Goal: Task Accomplishment & Management: Manage account settings

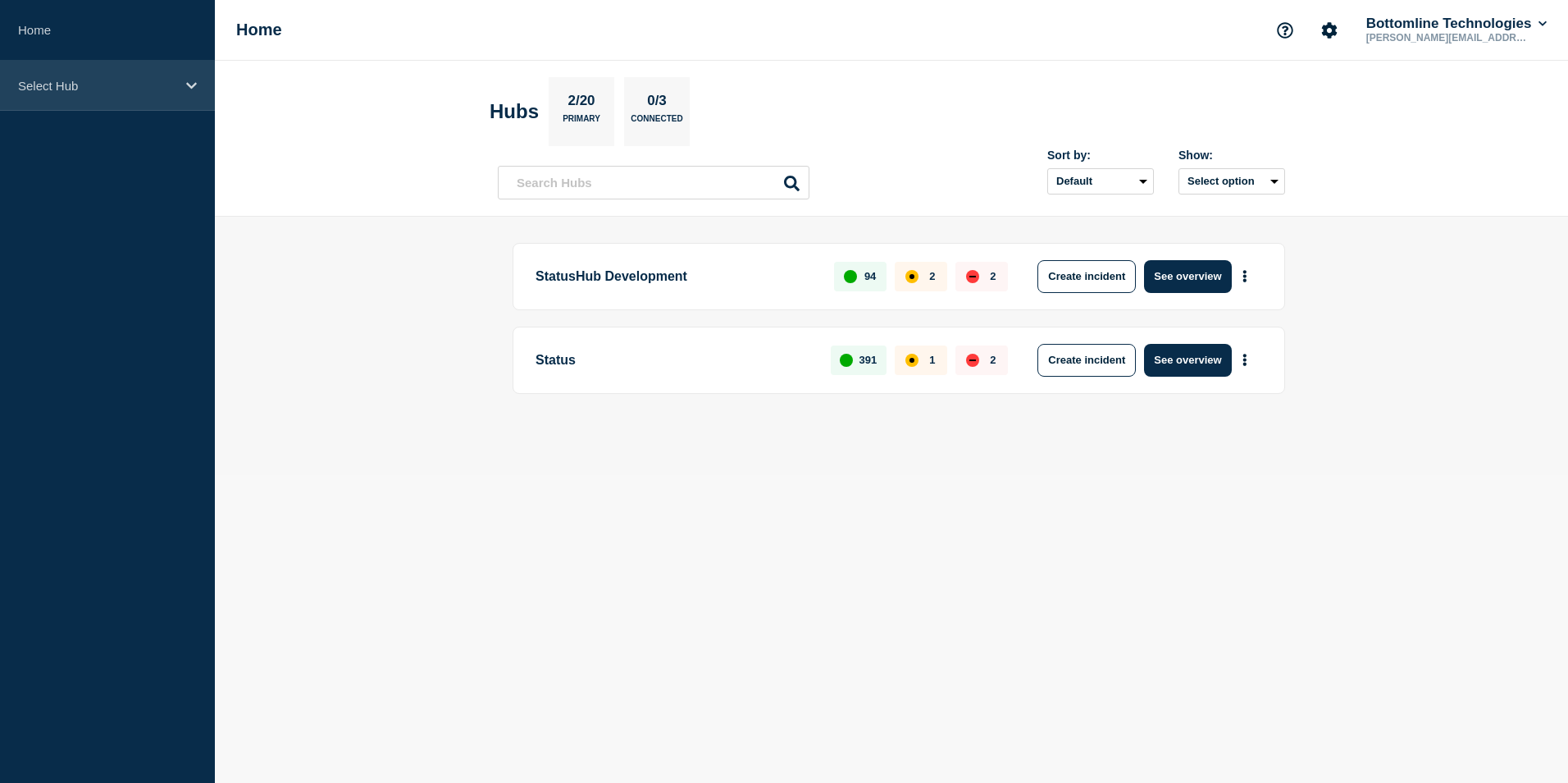
click at [191, 104] on div "Select Hub" at bounding box center [107, 86] width 215 height 50
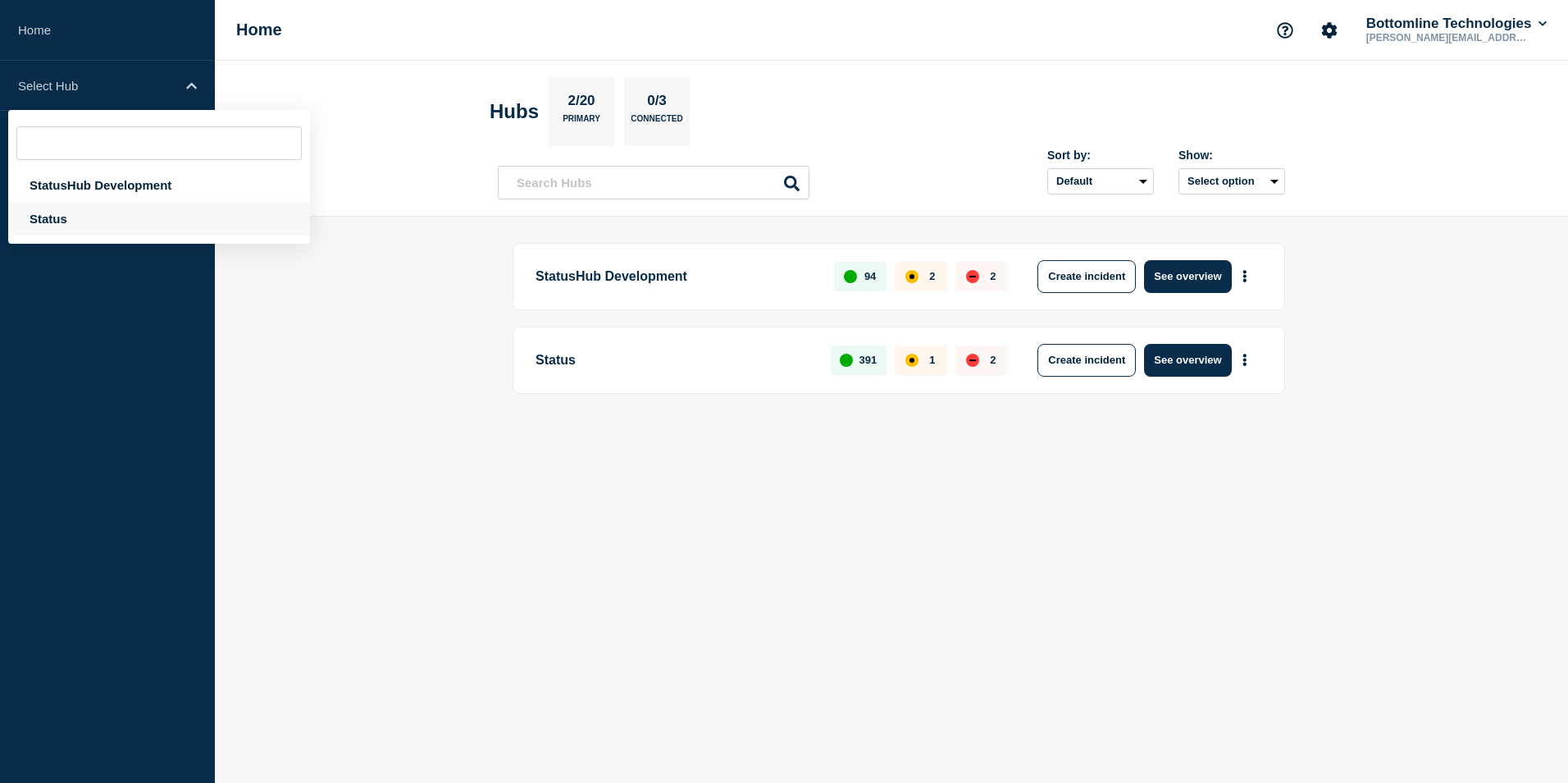
click at [66, 213] on div "Status" at bounding box center [158, 219] width 302 height 34
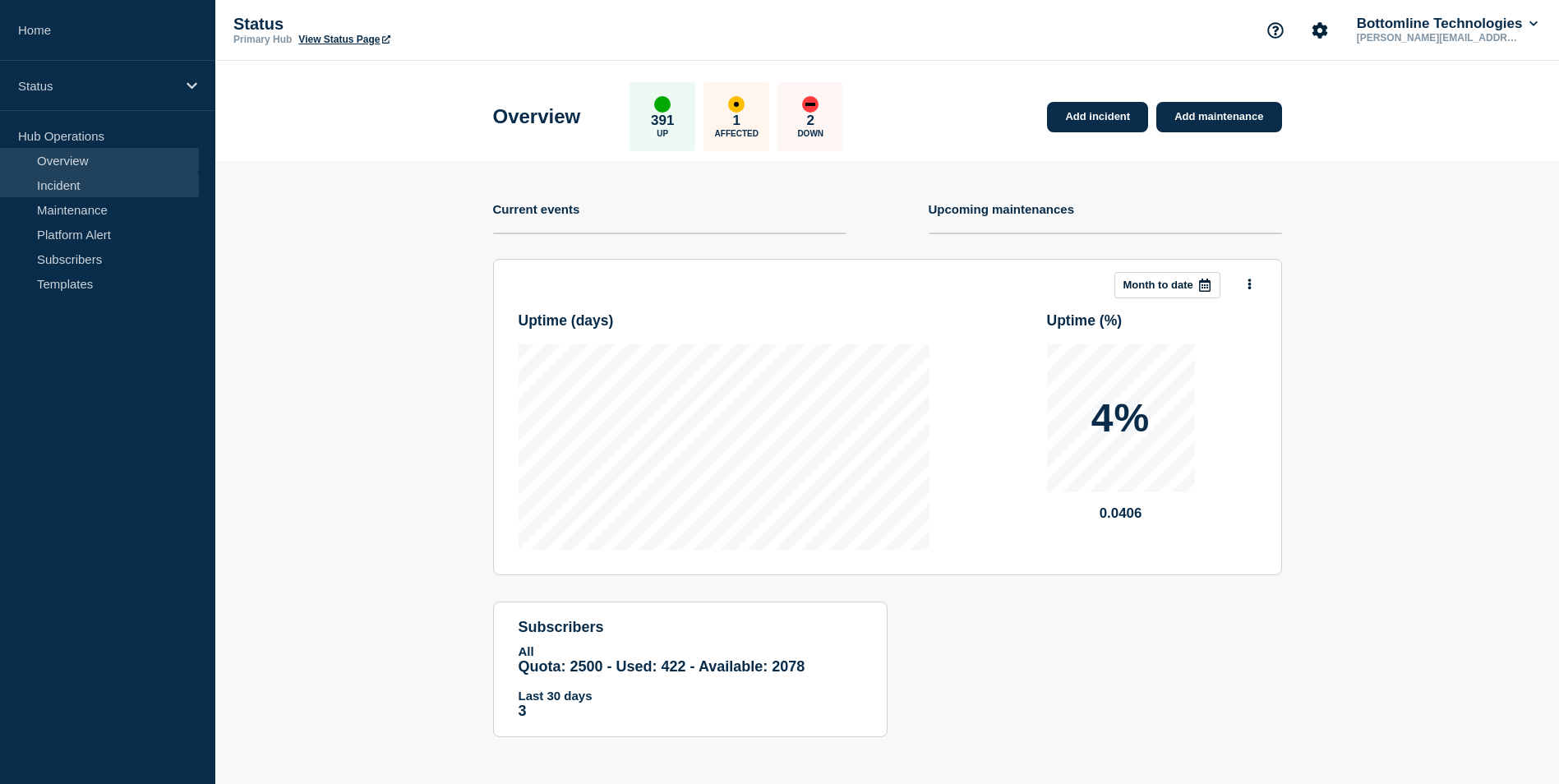
click at [67, 192] on link "Incident" at bounding box center [99, 185] width 199 height 25
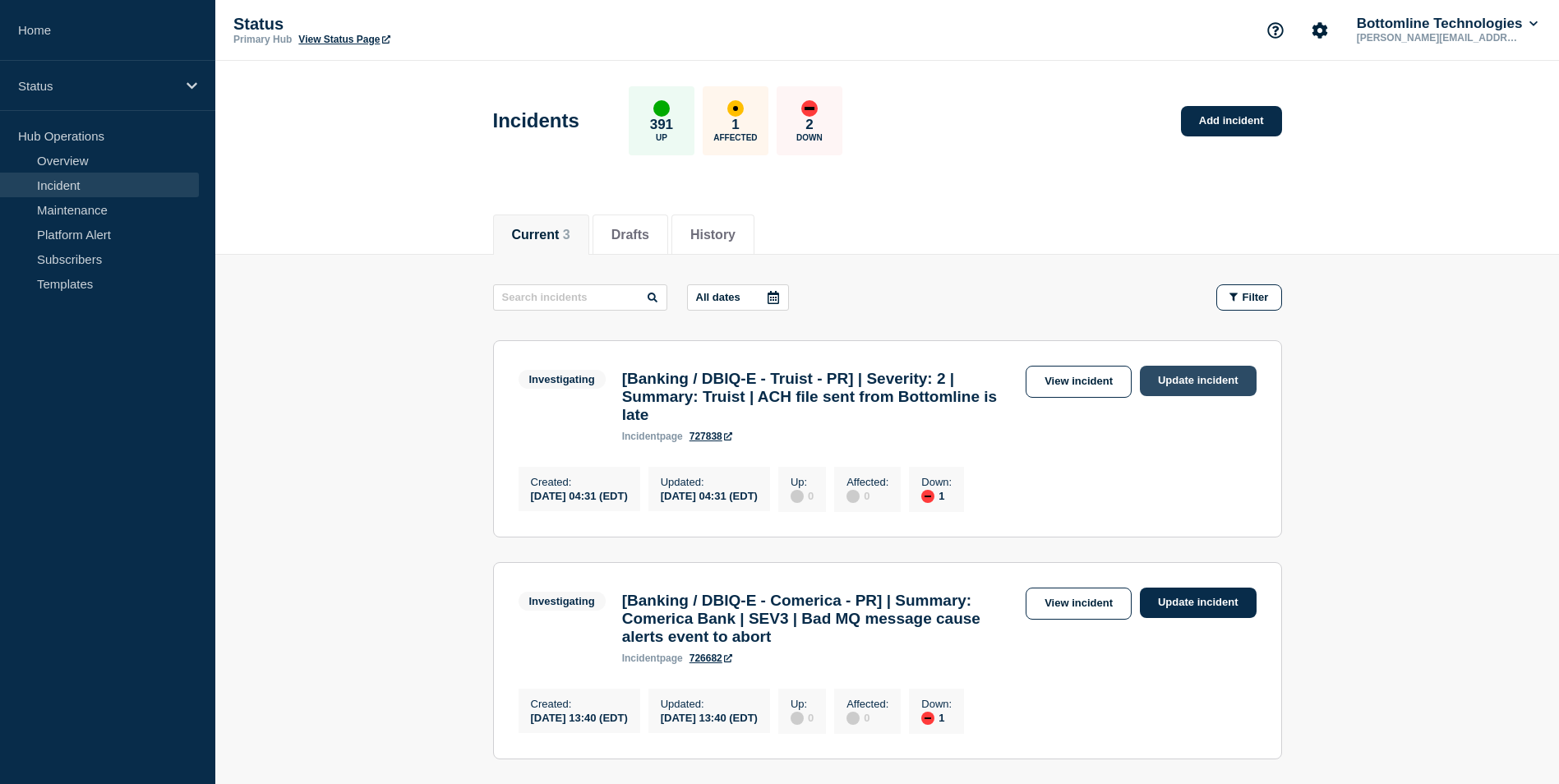
click at [1194, 381] on link "Update incident" at bounding box center [1199, 380] width 117 height 30
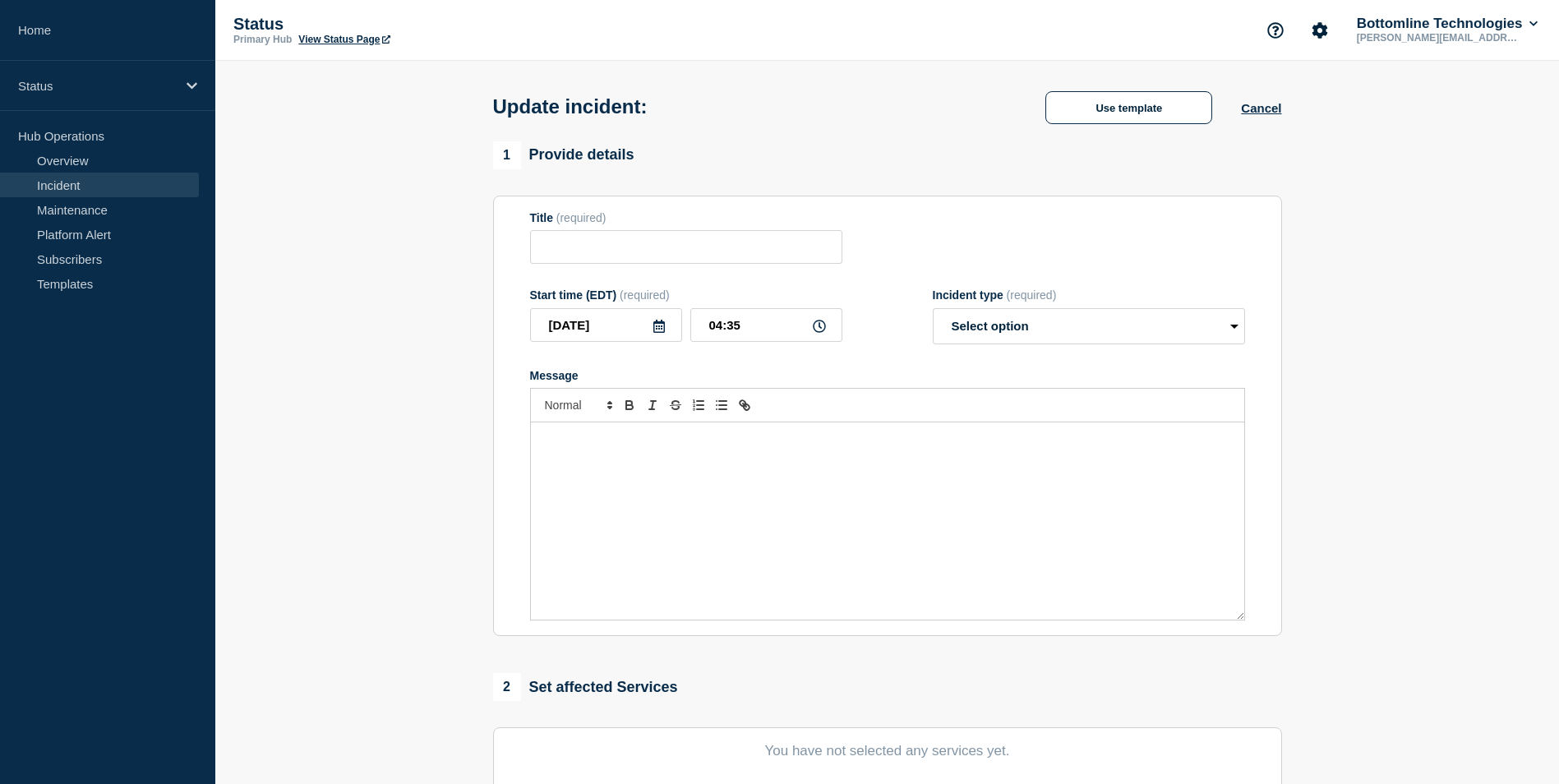
type input "[Banking / DBIQ-E - Truist - PR] | Severity: 2 | Summary: Truist | ACH file sen…"
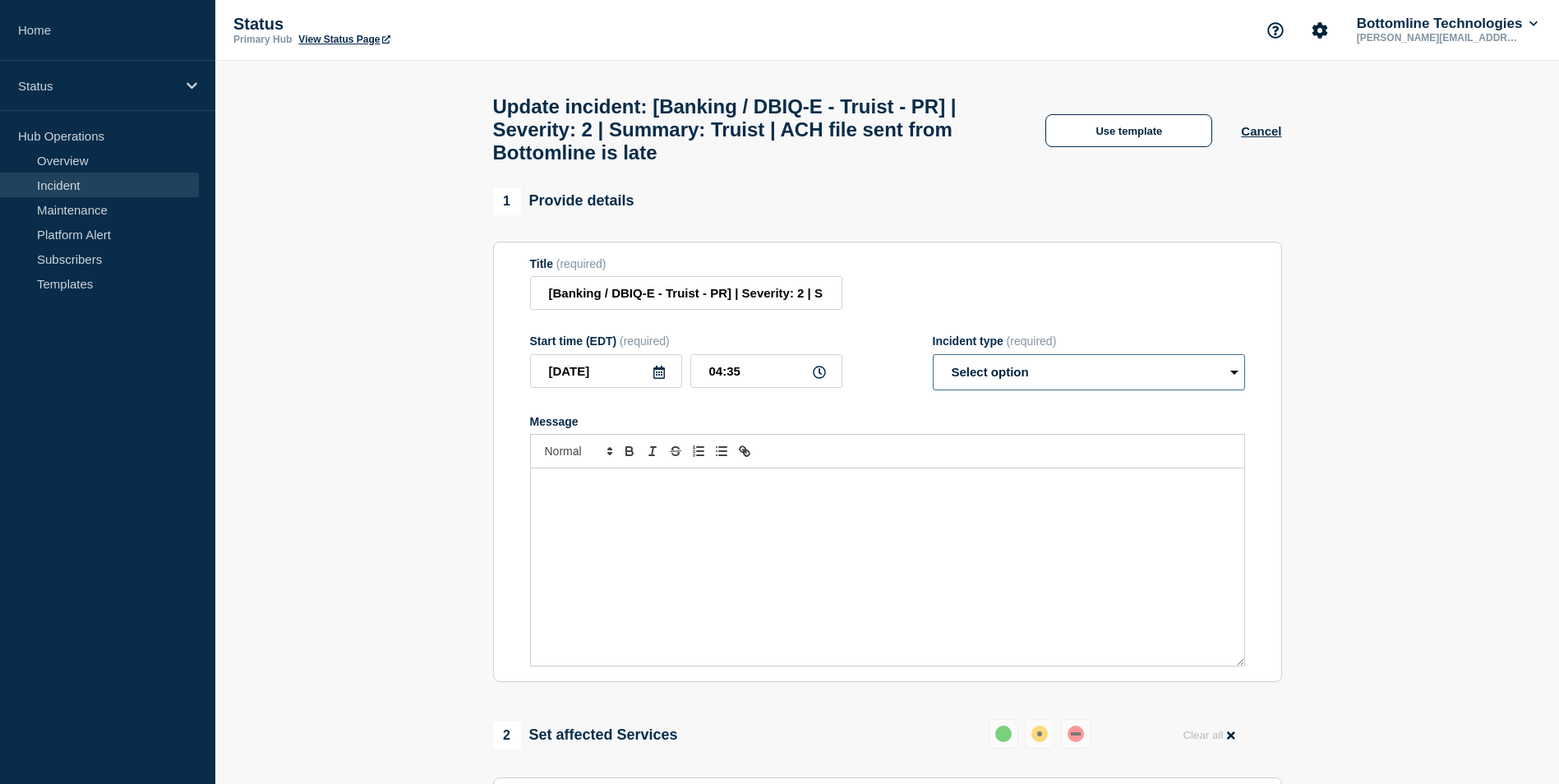
click at [1081, 389] on select "Select option Investigating Identified Monitoring Resolved" at bounding box center [1089, 372] width 312 height 36
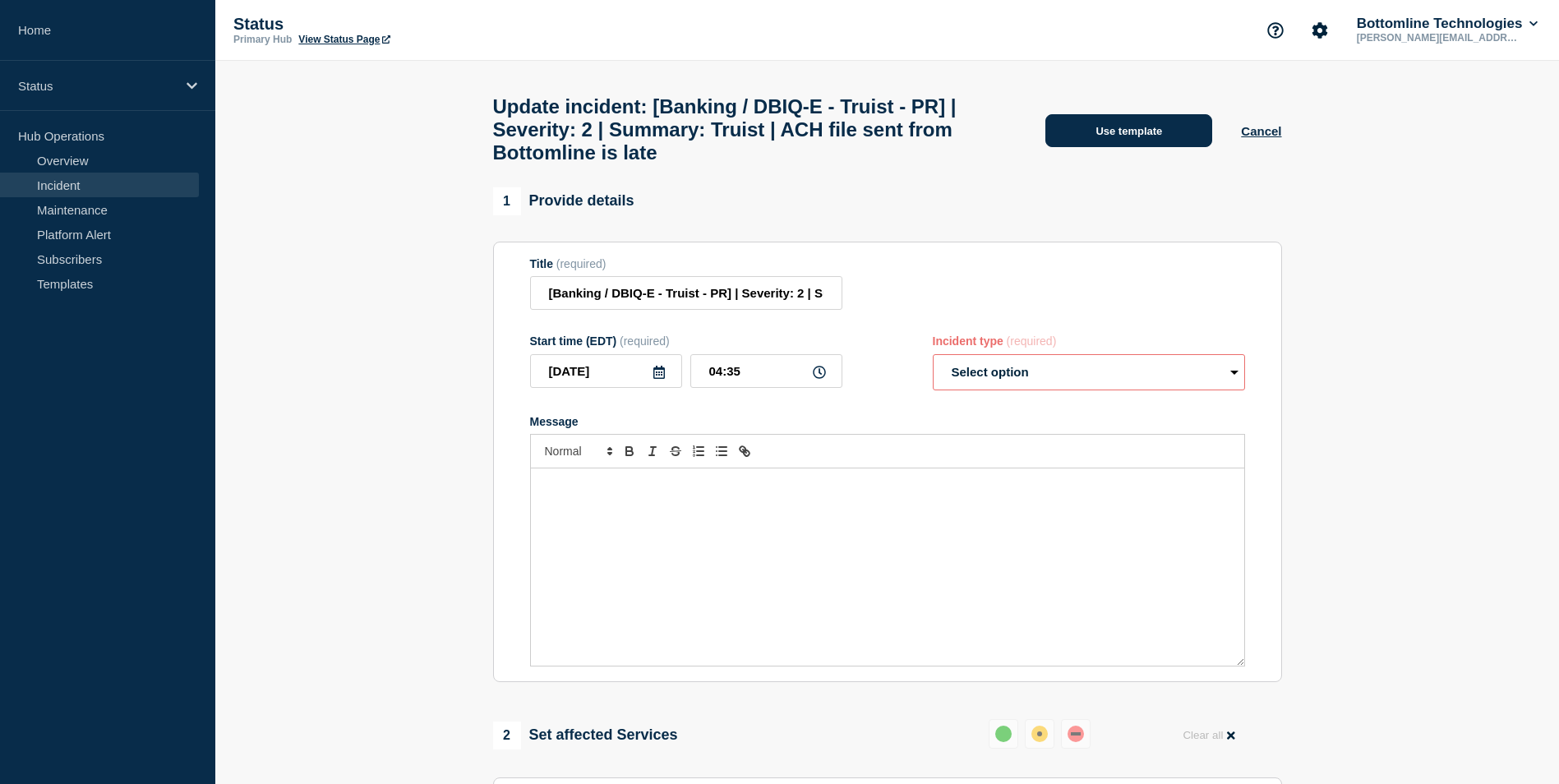
click at [1148, 136] on button "Use template" at bounding box center [1129, 130] width 167 height 33
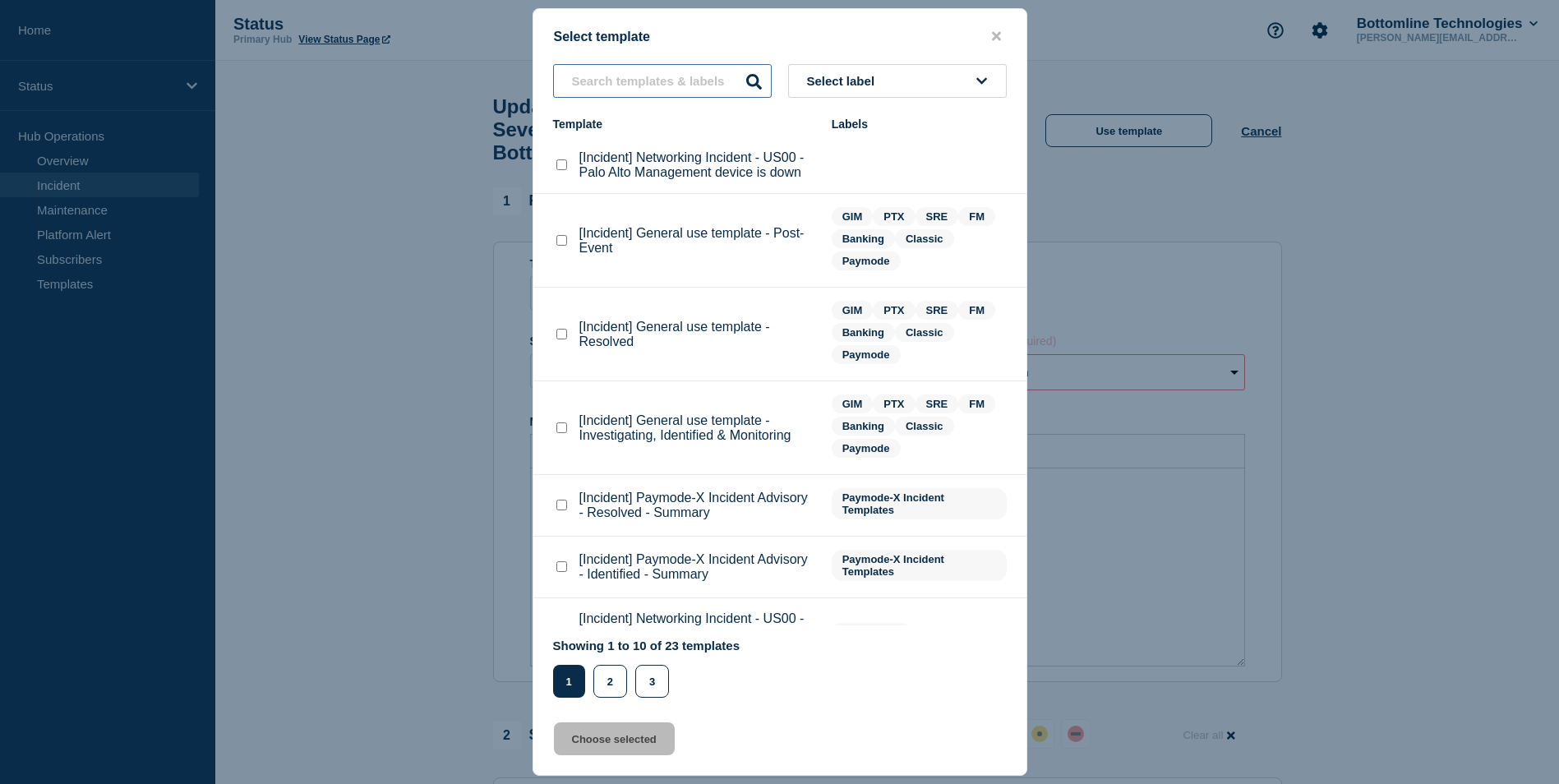
click at [628, 77] on input "text" at bounding box center [662, 81] width 218 height 34
click at [680, 82] on input "text" at bounding box center [662, 81] width 218 height 34
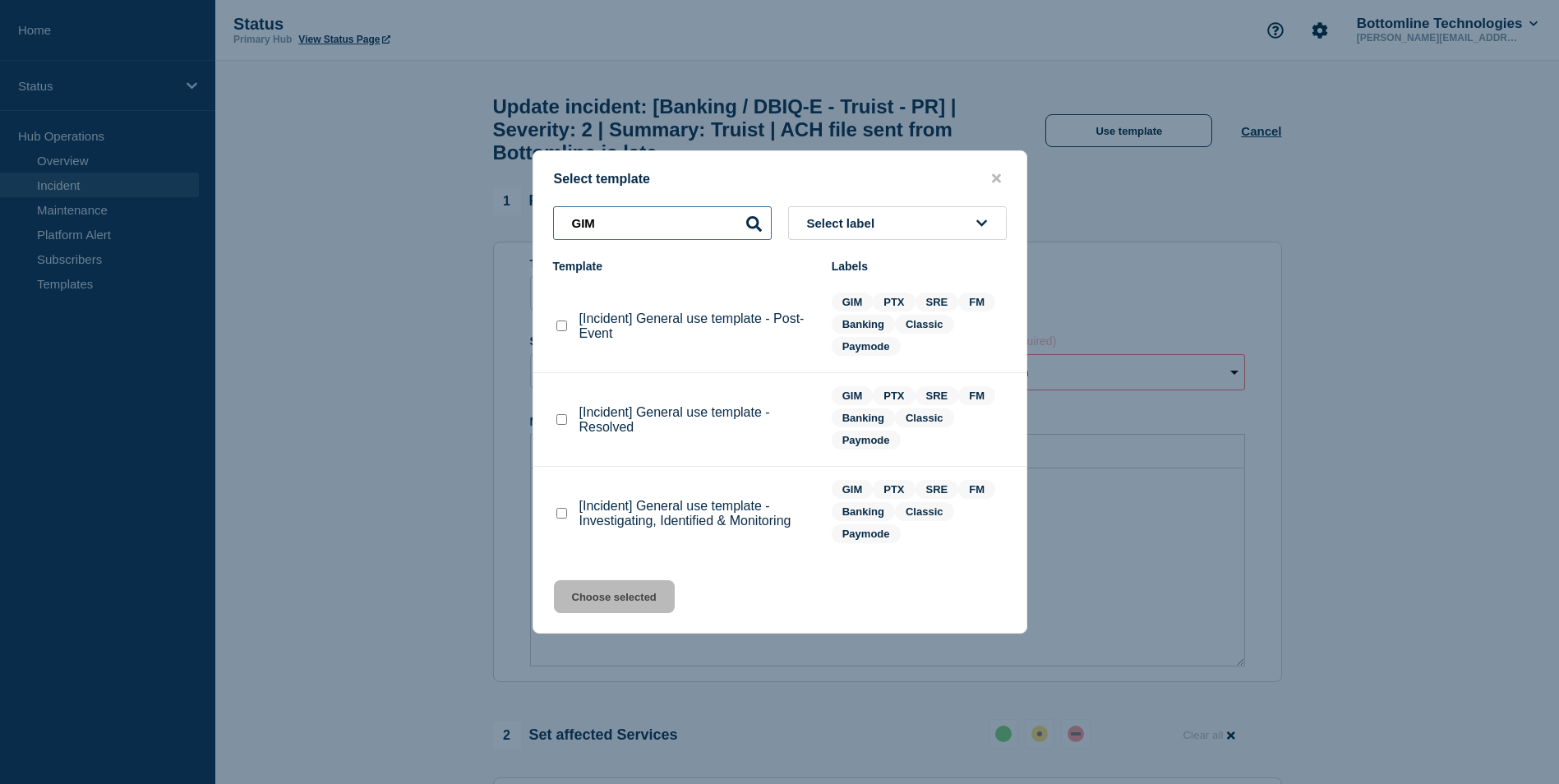
type input "GIM"
click at [566, 517] on checkbox"] "[Incident] General use template - Investigating, Identified & Monitoring checkb…" at bounding box center [562, 513] width 11 height 11
checkbox checkbox"] "true"
click at [618, 600] on button "Choose selected" at bounding box center [614, 596] width 121 height 33
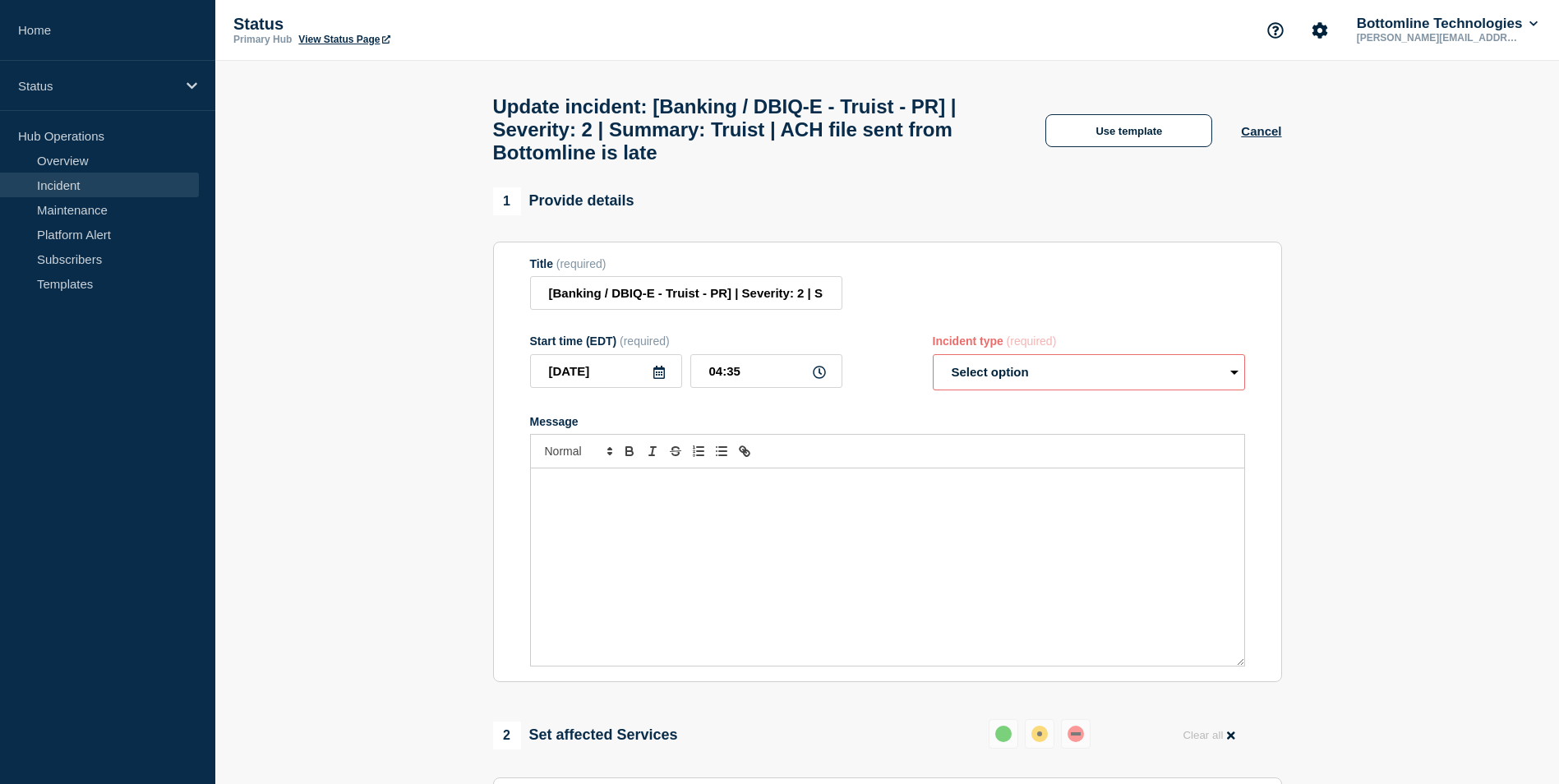
select select "investigating"
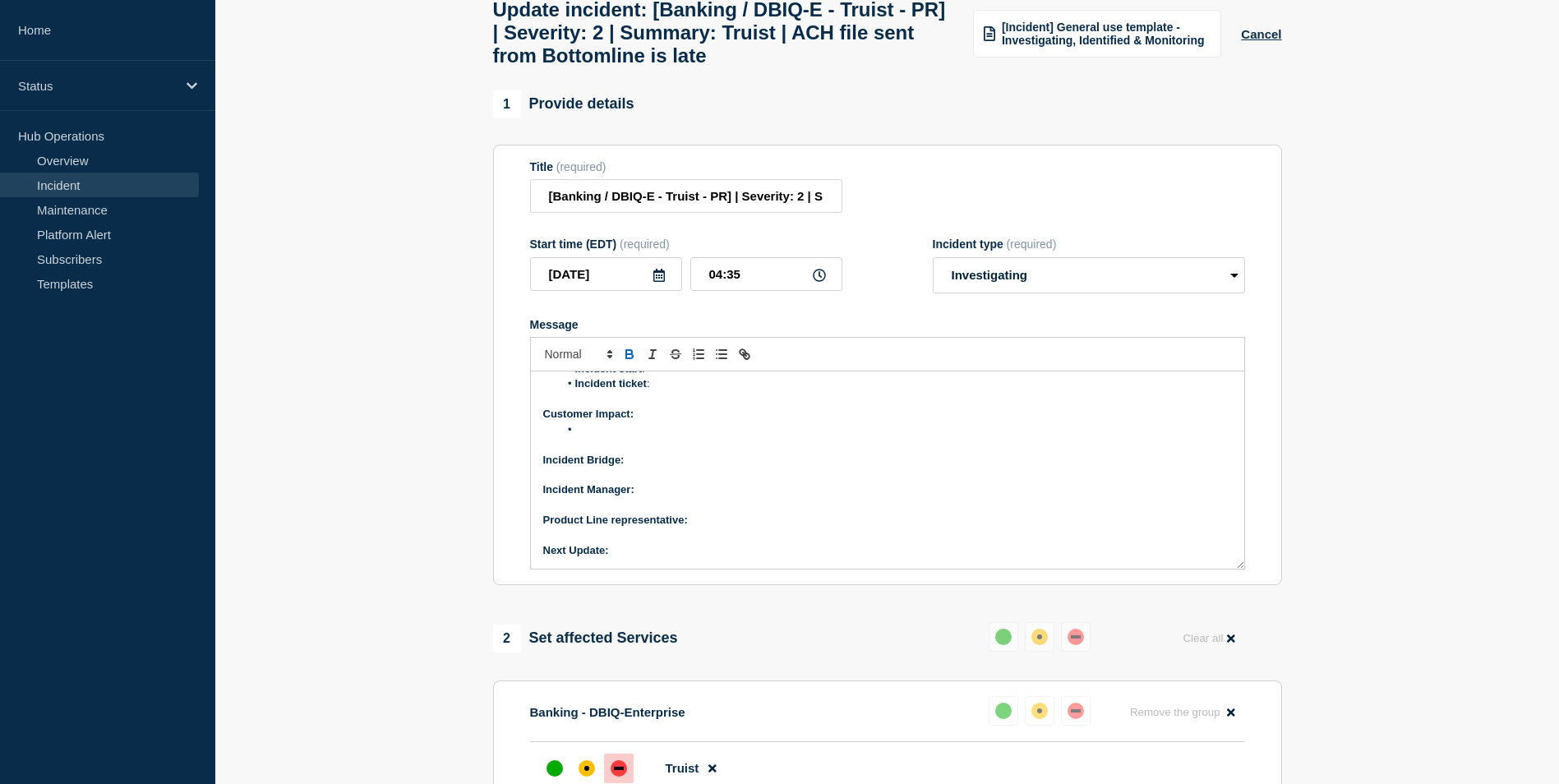
scroll to position [164, 0]
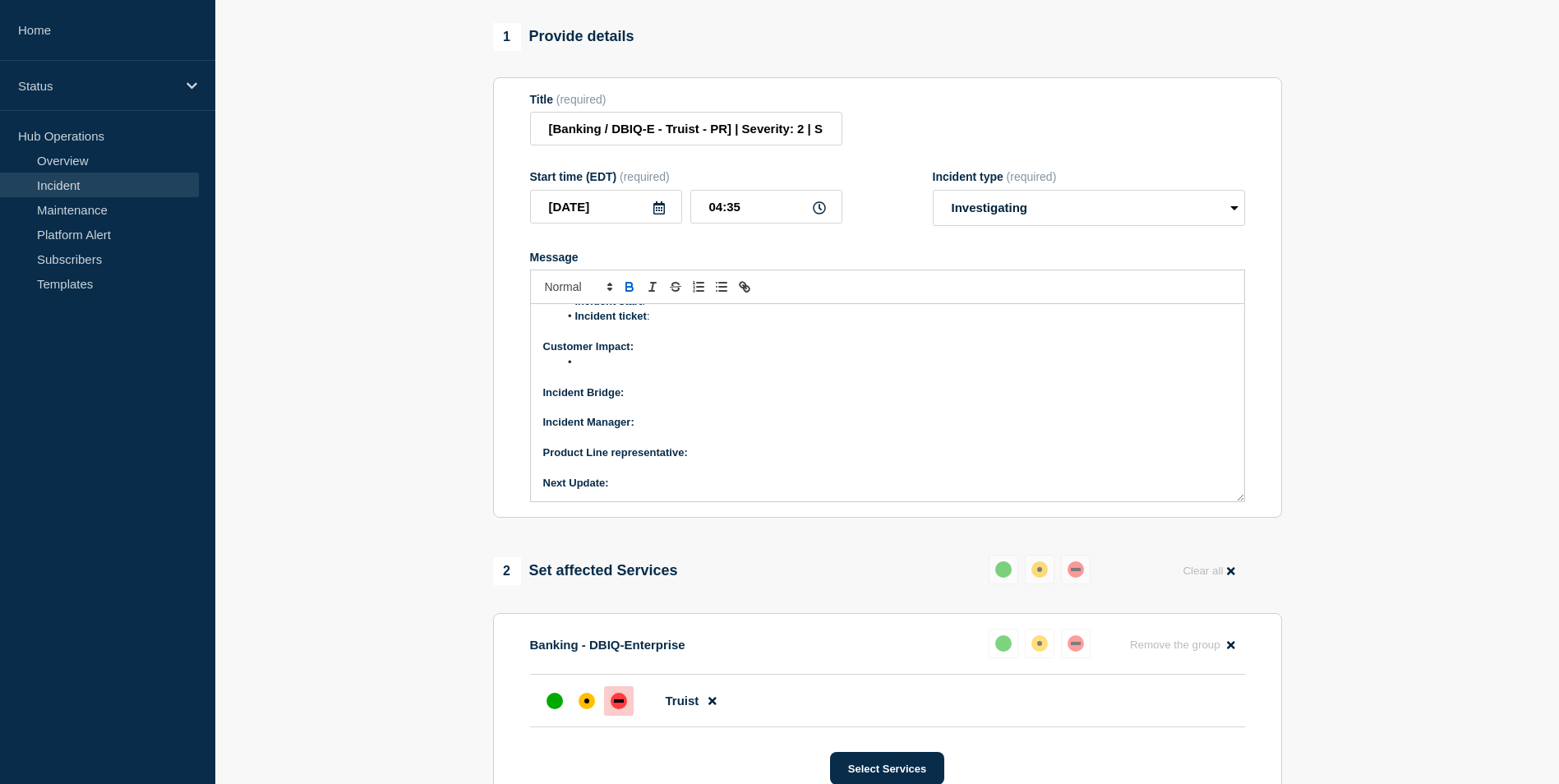
click at [643, 400] on p "Incident Bridge:" at bounding box center [887, 392] width 689 height 15
click at [655, 429] on p "Incident Manager:" at bounding box center [887, 422] width 689 height 15
click at [697, 460] on p "Product Line representative:" at bounding box center [887, 452] width 689 height 15
click at [641, 490] on p "Next Update:" at bounding box center [887, 482] width 689 height 15
click at [602, 370] on li "Message" at bounding box center [895, 362] width 673 height 15
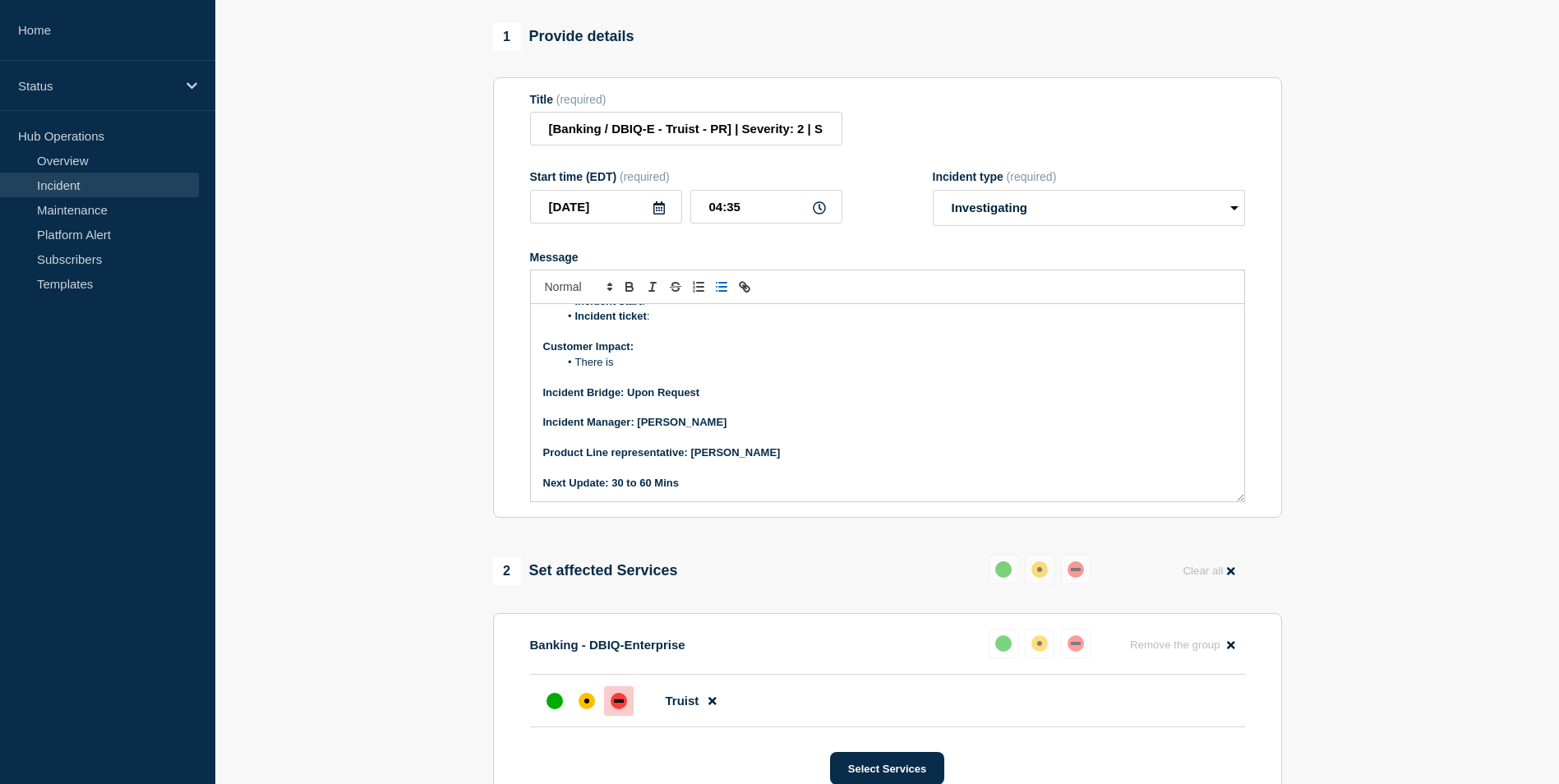
click at [463, 638] on section "1 Provide details Title (required) [Banking / DBIQ-E - Truist - PR] | Severity:…" at bounding box center [887, 603] width 1344 height 1160
drag, startPoint x: 575, startPoint y: 374, endPoint x: 633, endPoint y: 374, distance: 58.0
click at [633, 370] on li "There is" at bounding box center [895, 362] width 673 height 15
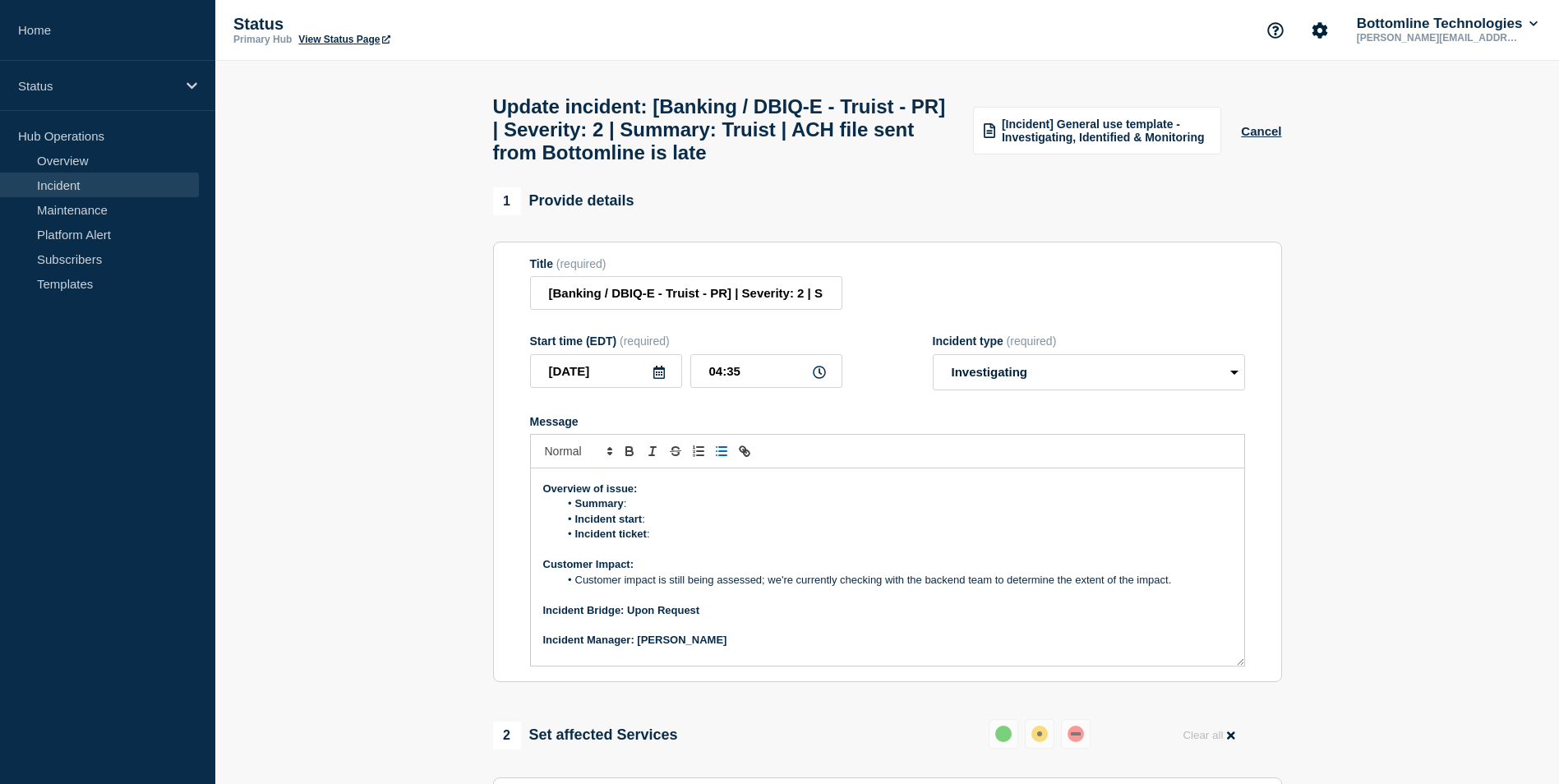
scroll to position [59, 0]
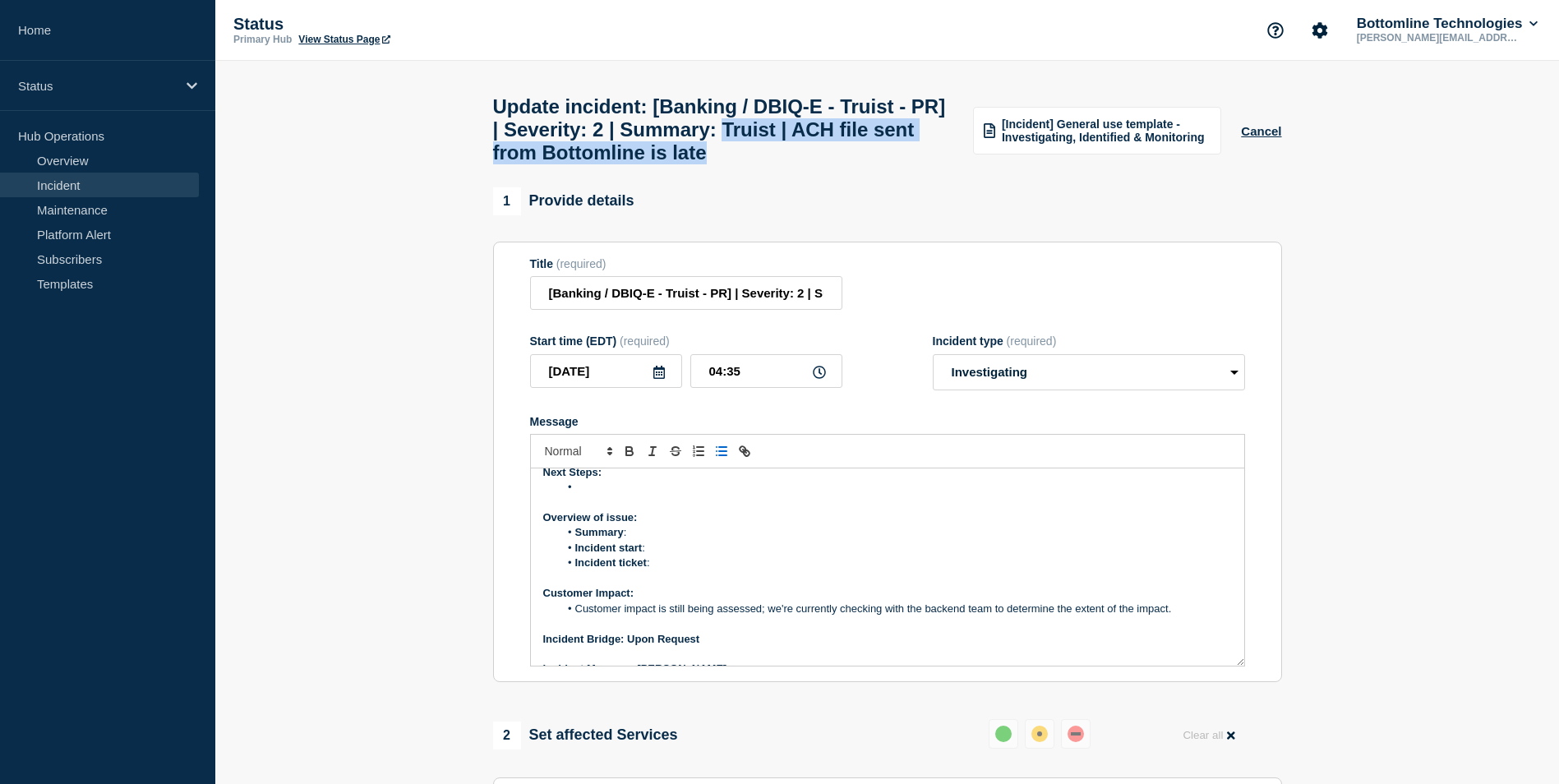
drag, startPoint x: 810, startPoint y: 137, endPoint x: 840, endPoint y: 173, distance: 46.9
click at [840, 164] on h1 "Update incident: [Banking / DBIQ-E - Truist - PR] | Severity: 2 | Summary: Trui…" at bounding box center [724, 129] width 461 height 69
copy h1 "Truist | ACH file sent from [GEOGRAPHIC_DATA] is late"
click at [645, 540] on li "Summary :" at bounding box center [895, 532] width 673 height 15
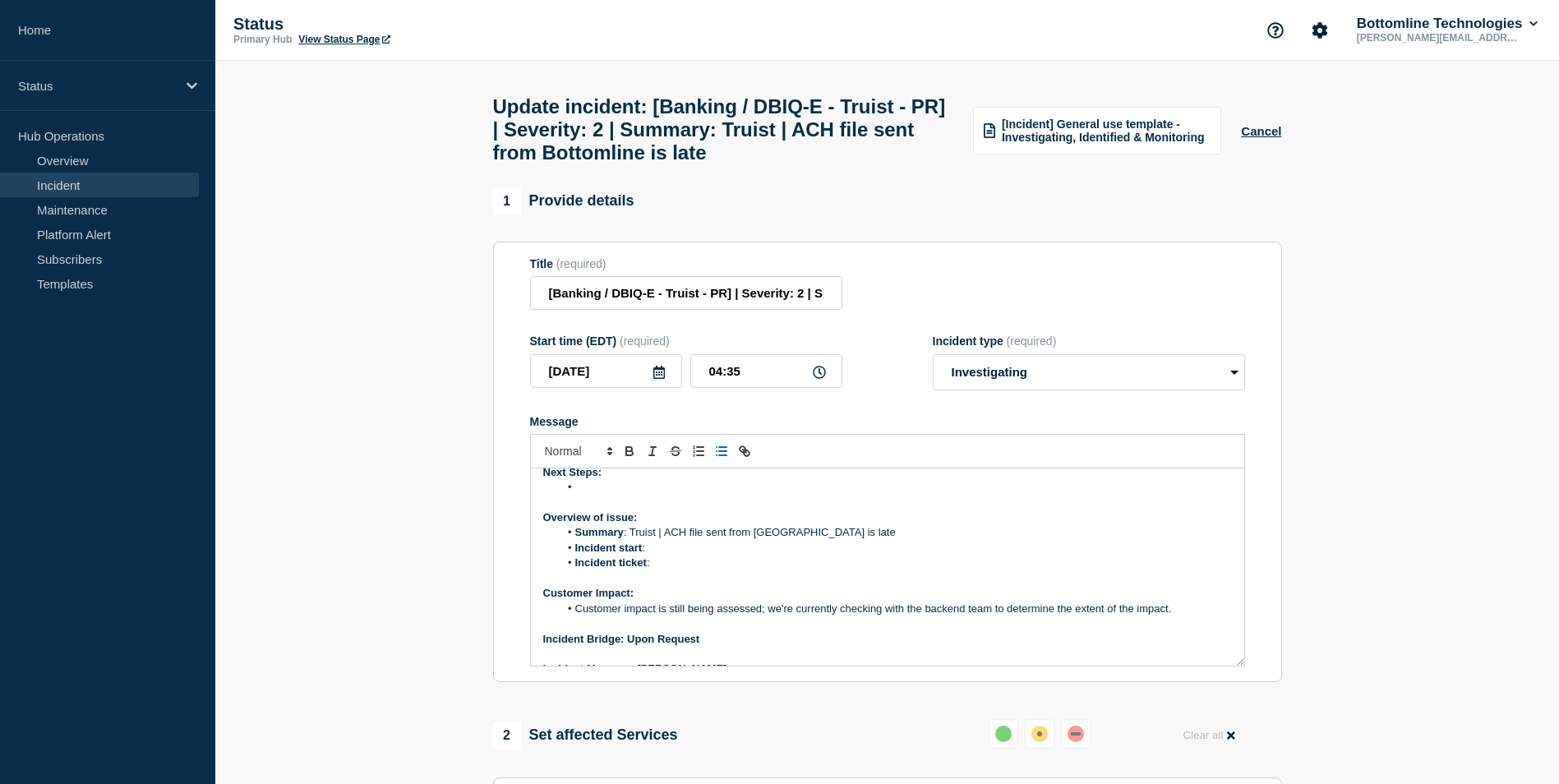
click at [669, 555] on li "Incident start :" at bounding box center [895, 548] width 673 height 15
click at [669, 570] on li "Incident ticket :" at bounding box center [895, 562] width 673 height 15
drag, startPoint x: 654, startPoint y: 574, endPoint x: 705, endPoint y: 576, distance: 51.0
click at [705, 570] on li "Incident ticket : WT-60050" at bounding box center [895, 562] width 673 height 15
click at [740, 451] on icon "Toggle link" at bounding box center [743, 449] width 5 height 5
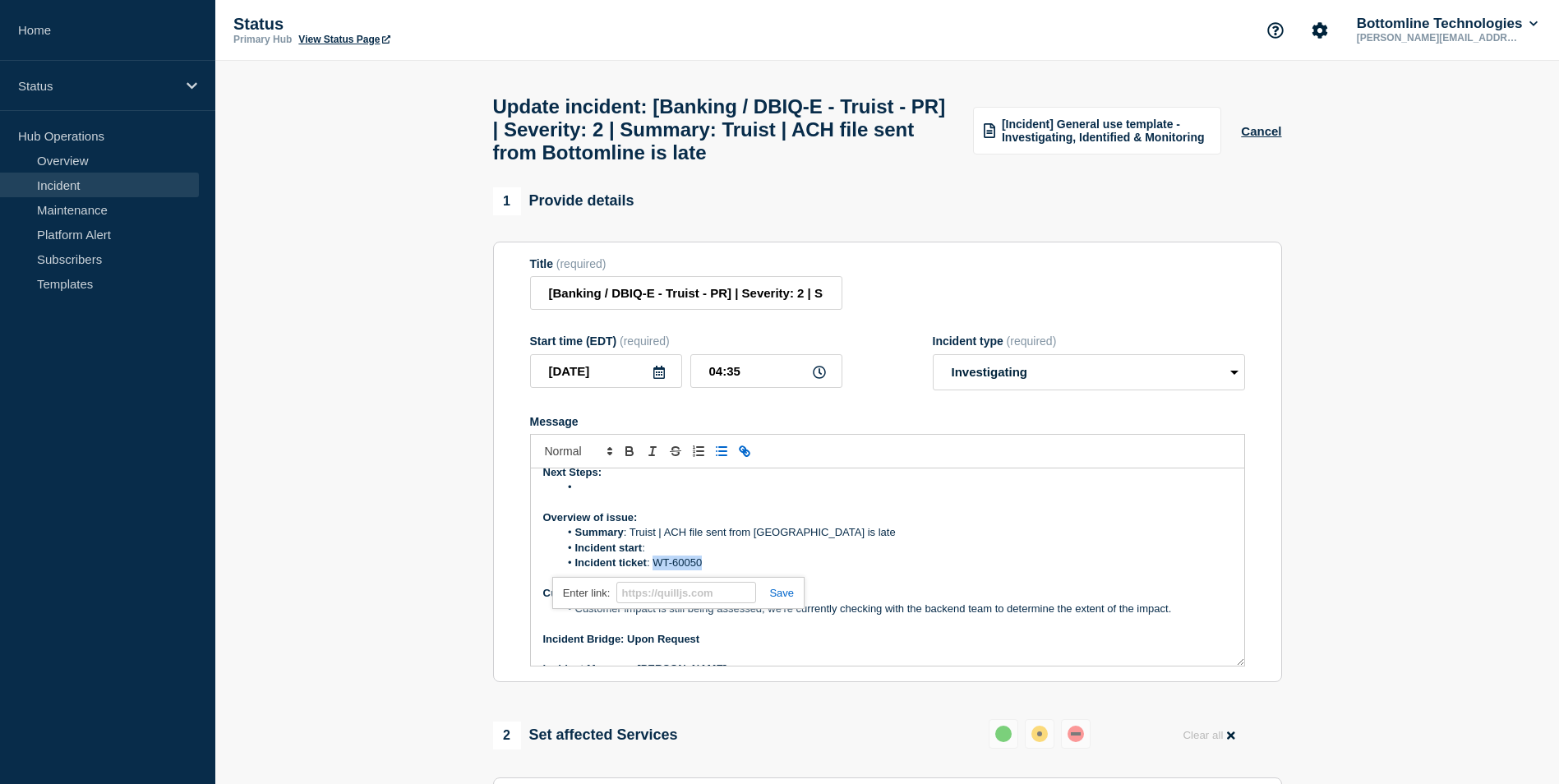
type input "WT-60050"
paste input "[URL][DOMAIN_NAME]"
type input "[URL][DOMAIN_NAME]"
click at [791, 599] on link at bounding box center [775, 592] width 38 height 12
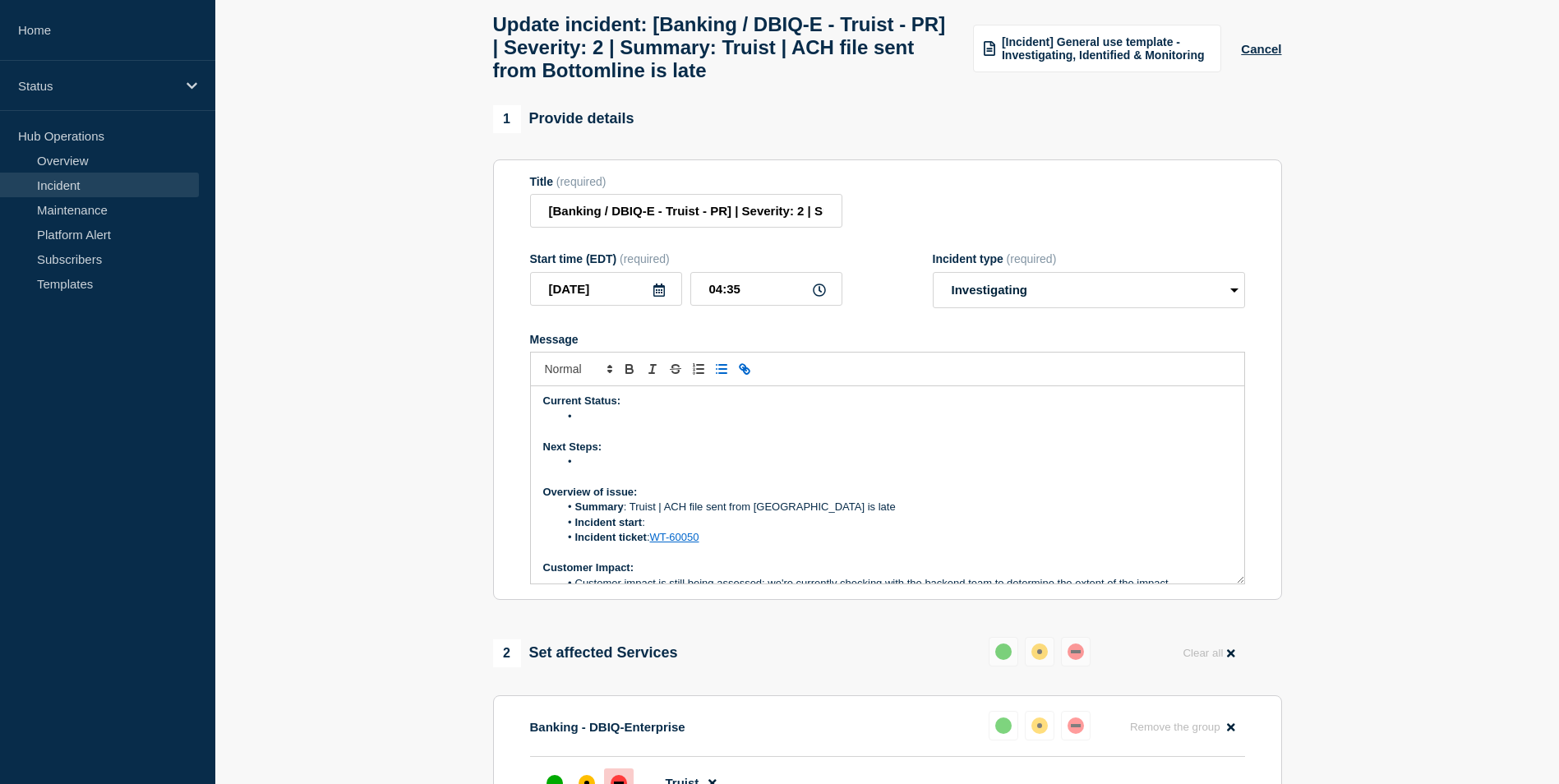
scroll to position [0, 0]
click at [592, 485] on p "Message" at bounding box center [887, 479] width 689 height 15
click at [587, 472] on li "Message" at bounding box center [895, 464] width 673 height 15
click at [597, 427] on li "Message" at bounding box center [895, 419] width 673 height 15
drag, startPoint x: 575, startPoint y: 429, endPoint x: 758, endPoint y: 433, distance: 183.0
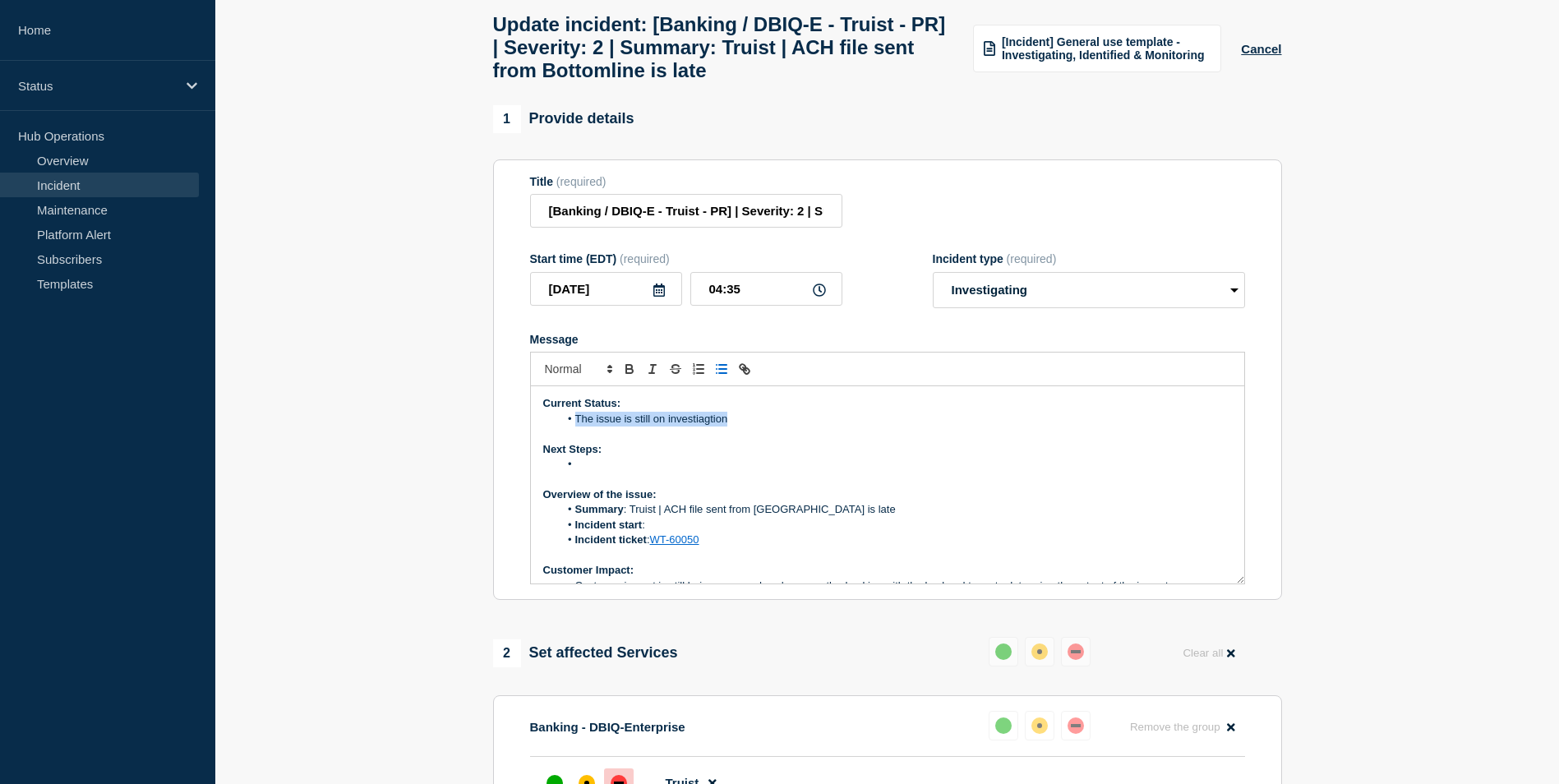
click at [758, 427] on li "The issue is still on investiagtion" at bounding box center [895, 419] width 673 height 15
copy li "The issue is still on investiagtion"
drag, startPoint x: 689, startPoint y: 501, endPoint x: 677, endPoint y: 476, distance: 27.7
click at [689, 501] on p "Overview of the issue:" at bounding box center [887, 494] width 689 height 15
drag, startPoint x: 575, startPoint y: 432, endPoint x: 729, endPoint y: 430, distance: 154.0
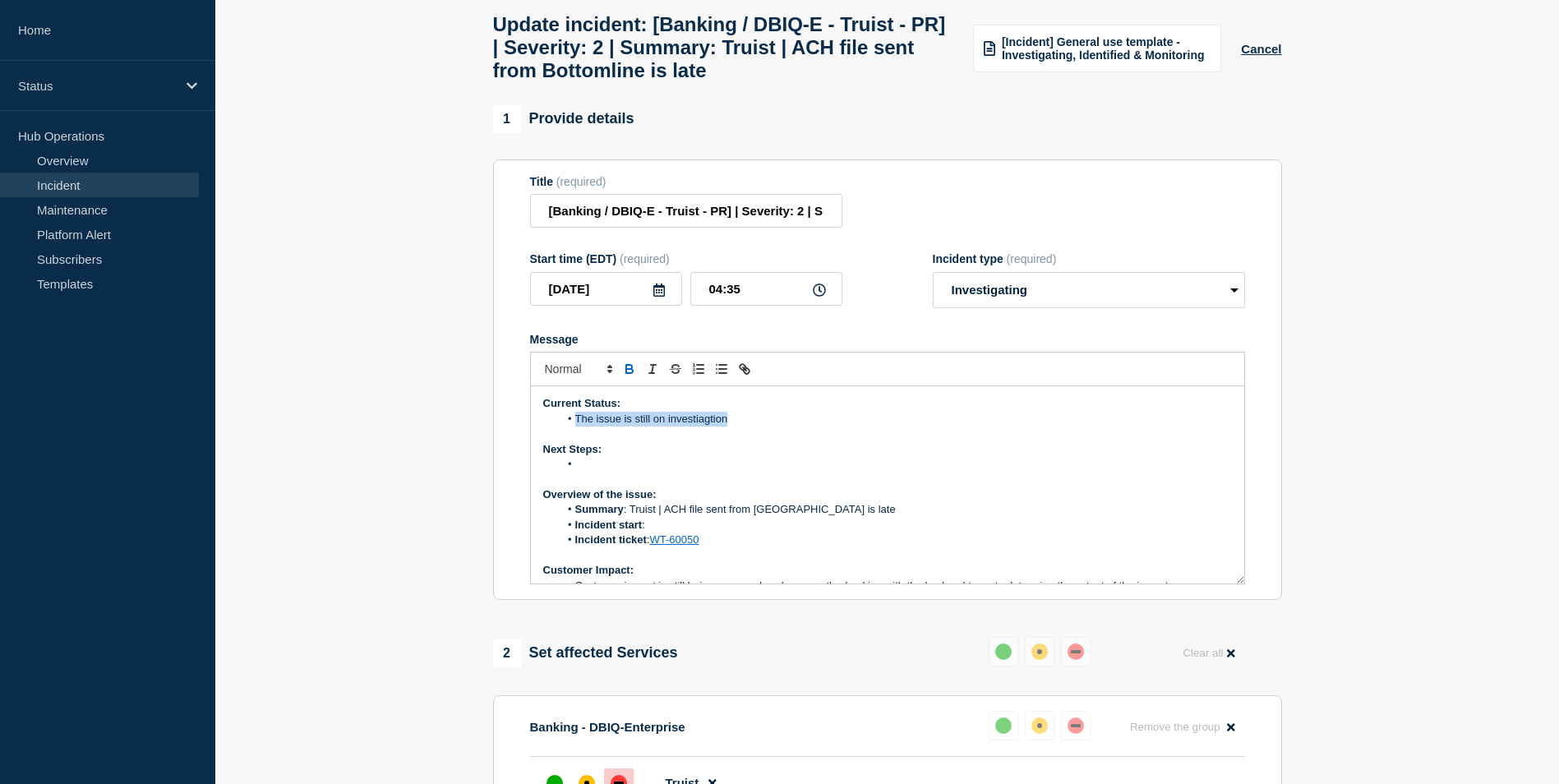
click at [729, 427] on li "The issue is still on investiagtion" at bounding box center [895, 419] width 673 height 15
click at [590, 472] on li "Message" at bounding box center [895, 464] width 673 height 15
click at [580, 472] on li "Message" at bounding box center [895, 464] width 673 height 15
drag, startPoint x: 577, startPoint y: 429, endPoint x: 778, endPoint y: 426, distance: 201.0
click at [778, 426] on li "The issue is currently under investigation." at bounding box center [895, 419] width 673 height 15
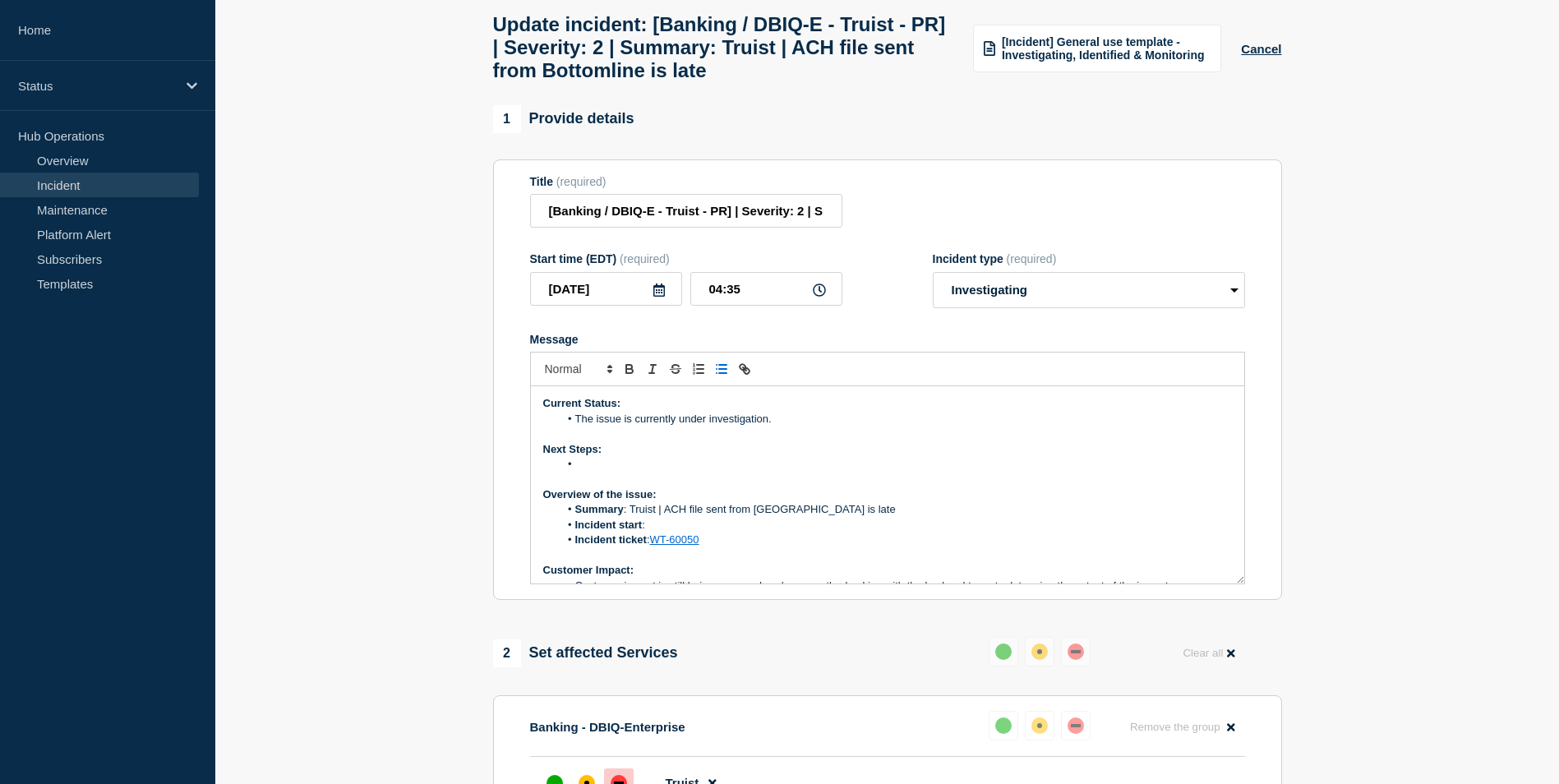
click at [663, 472] on li "Message" at bounding box center [895, 464] width 673 height 15
click at [444, 643] on section "1 Provide details Title (required) [Banking / DBIQ-E - Truist - PR] | Severity:…" at bounding box center [887, 686] width 1344 height 1160
click at [587, 472] on li "Message" at bounding box center [895, 464] width 673 height 15
drag, startPoint x: 578, startPoint y: 429, endPoint x: 775, endPoint y: 430, distance: 197.0
click at [775, 427] on li "The issue is currently under investigation." at bounding box center [895, 419] width 673 height 15
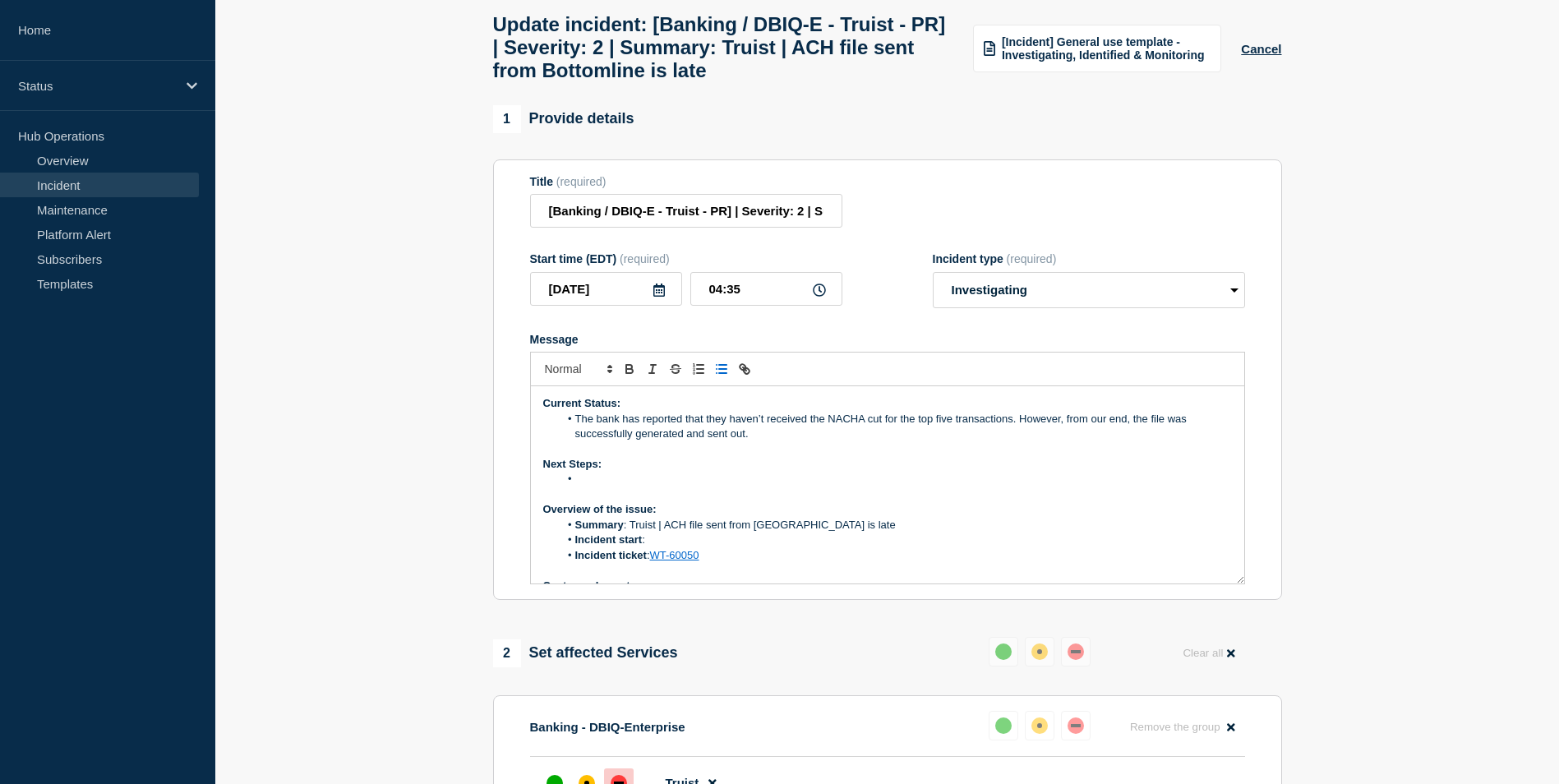
click at [863, 432] on li "The bank has reported that they haven’t received the NACHA cut for the top five…" at bounding box center [895, 427] width 673 height 30
click at [771, 486] on li "Message" at bounding box center [895, 479] width 673 height 15
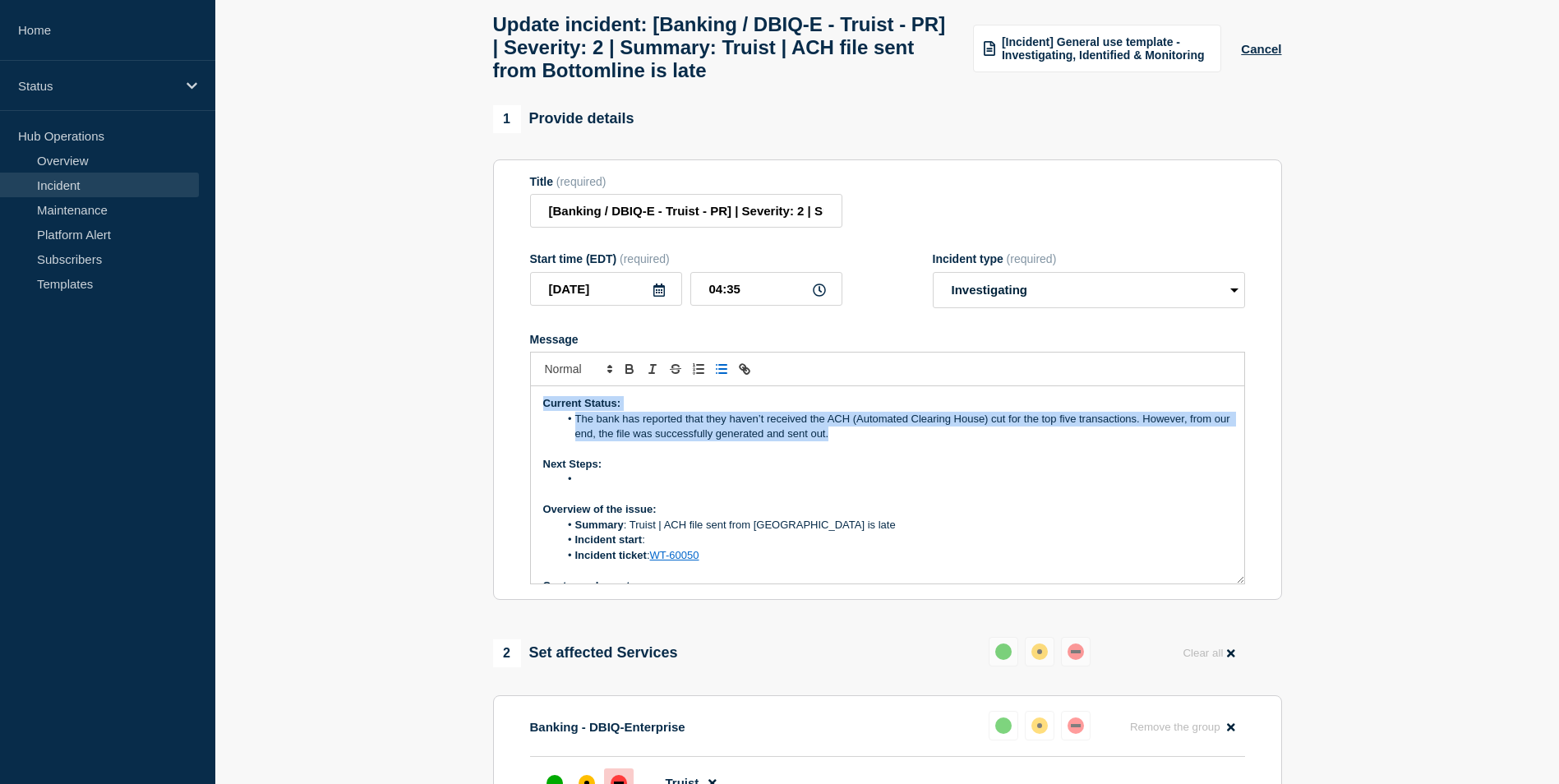
drag, startPoint x: 863, startPoint y: 451, endPoint x: 539, endPoint y: 416, distance: 325.9
click at [539, 416] on div "Current Status: The bank has reported that they haven’t received the ACH (Autom…" at bounding box center [887, 484] width 713 height 197
copy div "Current Status: The bank has reported that they haven’t received the ACH (Autom…"
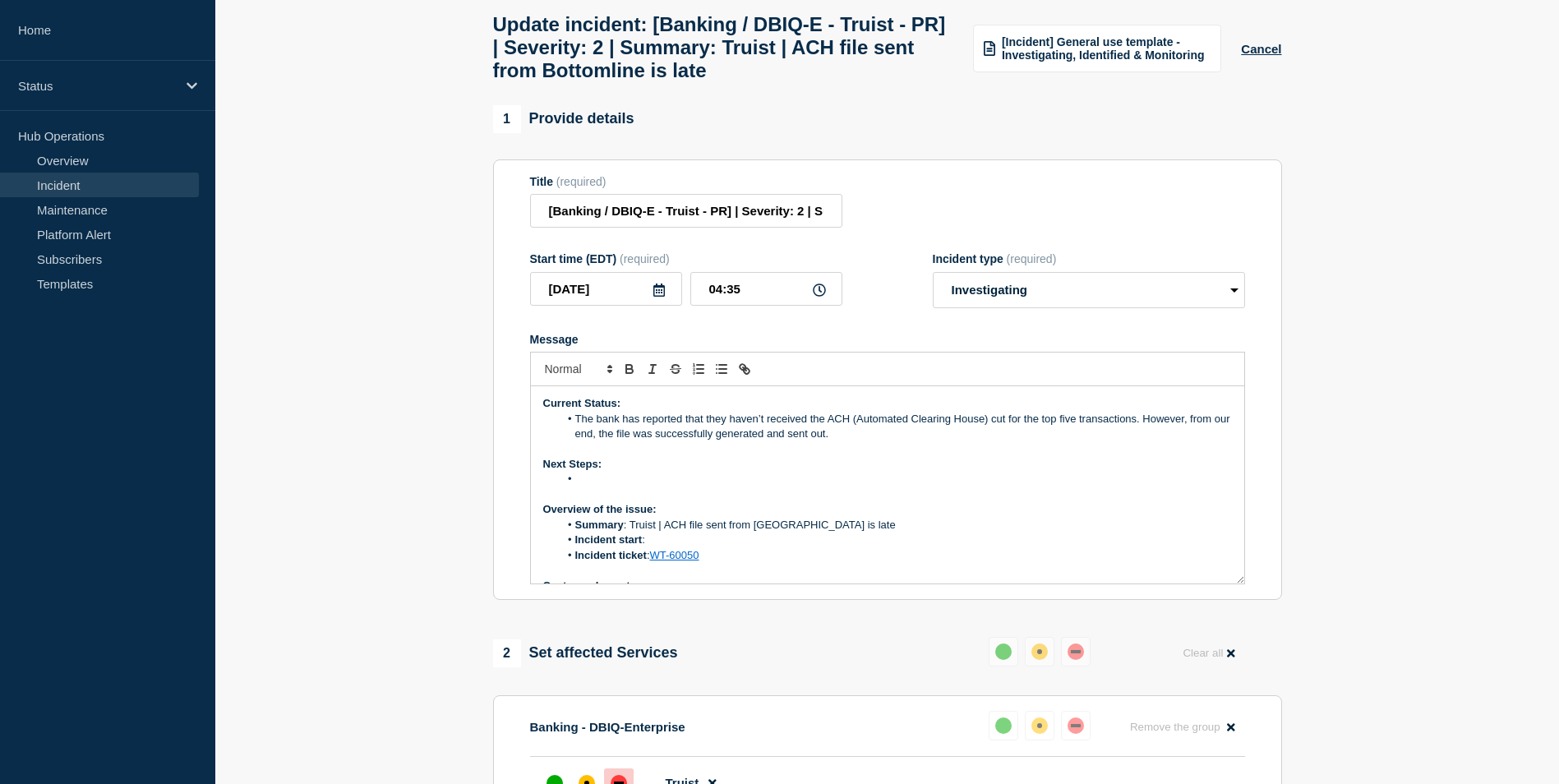
click at [586, 484] on li "Message" at bounding box center [895, 479] width 673 height 15
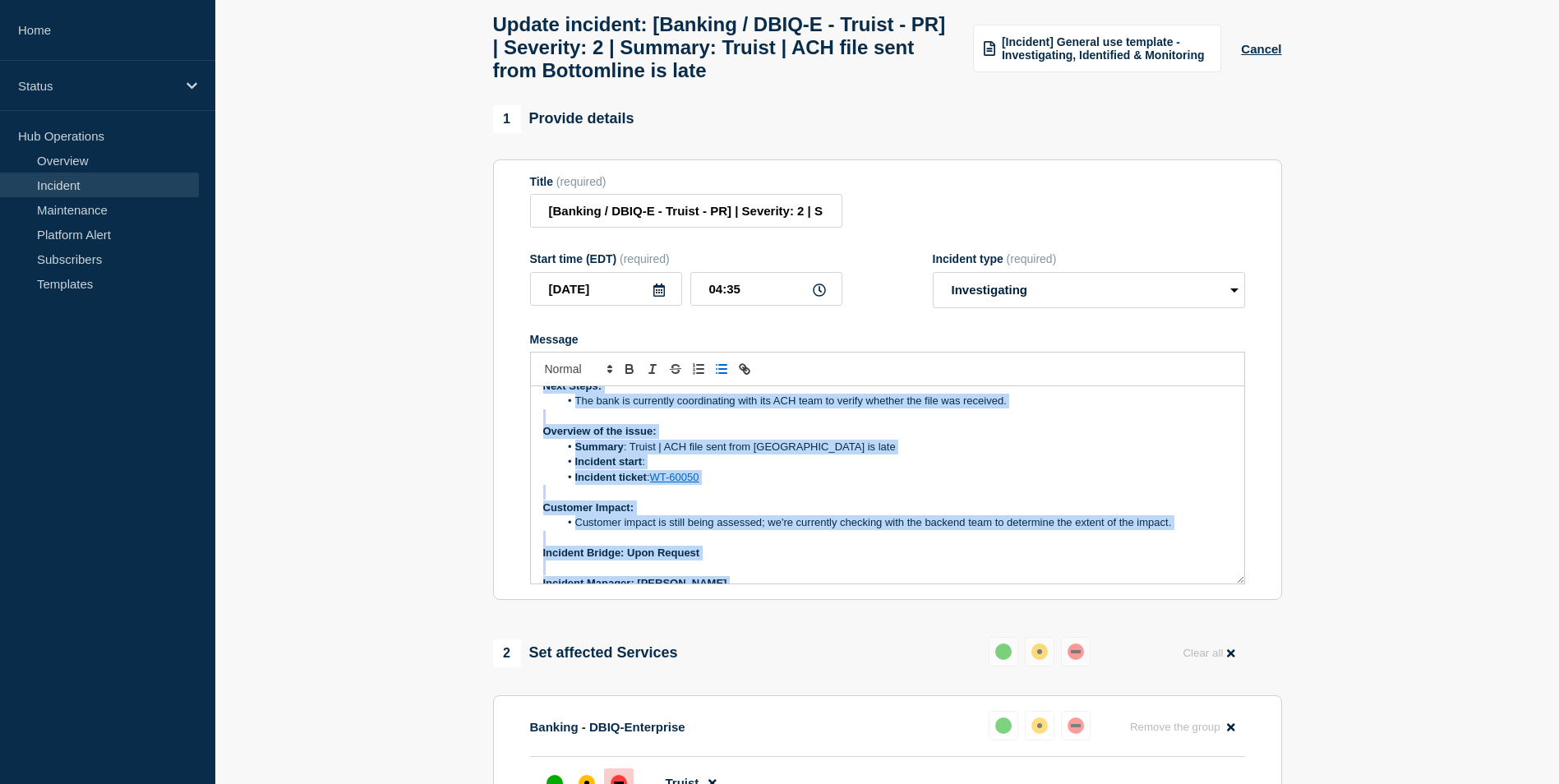
scroll to position [156, 0]
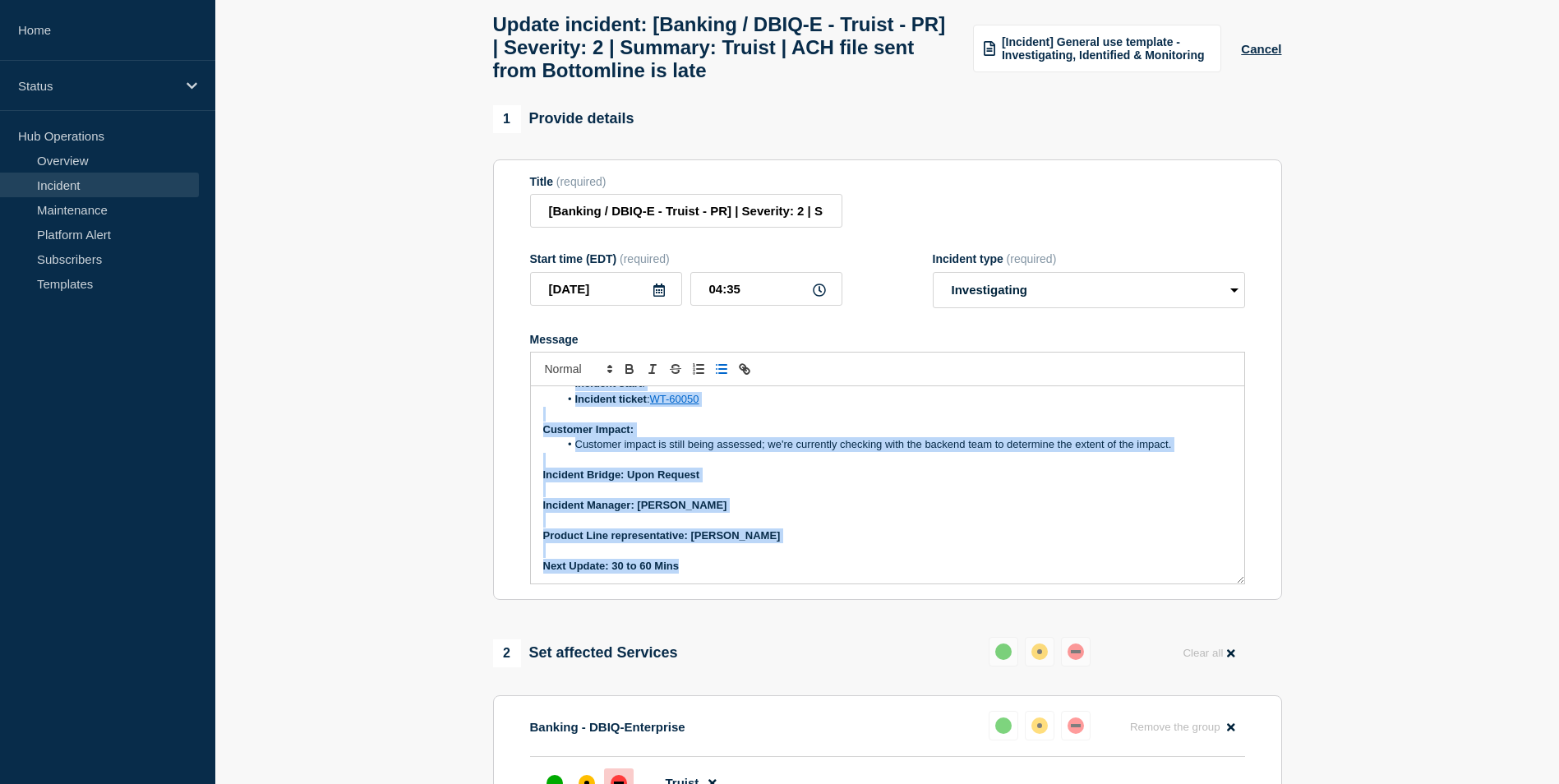
drag, startPoint x: 538, startPoint y: 419, endPoint x: 715, endPoint y: 630, distance: 275.4
click at [716, 630] on div "1 Provide details Title (required) [Banking / DBIQ-E - Truist - PR] | Severity:…" at bounding box center [887, 686] width 808 height 1160
copy div "Current Status: The bank has reported that they haven’t received the ACH (Autom…"
click at [746, 497] on p "Message" at bounding box center [887, 490] width 689 height 15
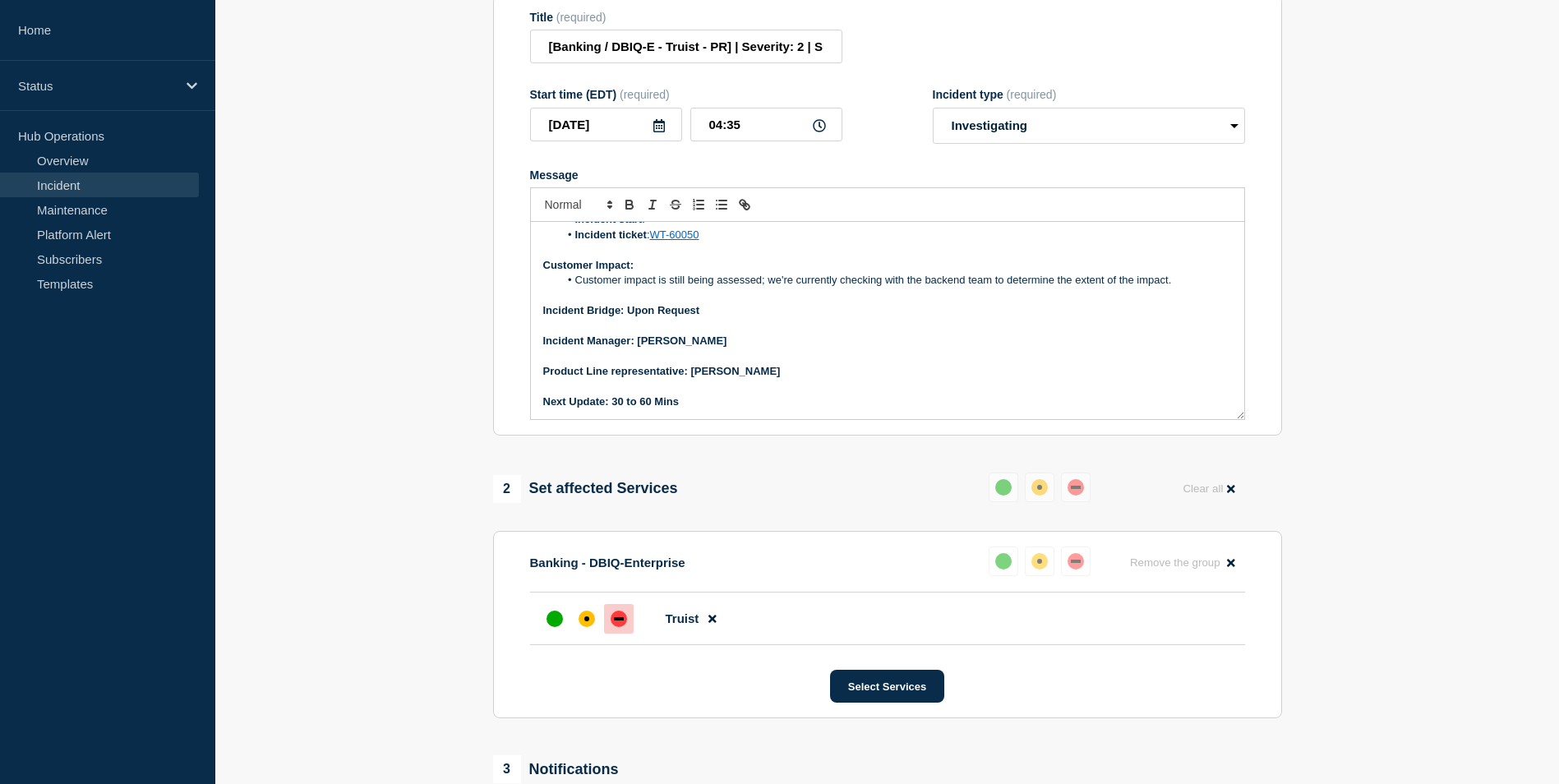
scroll to position [0, 0]
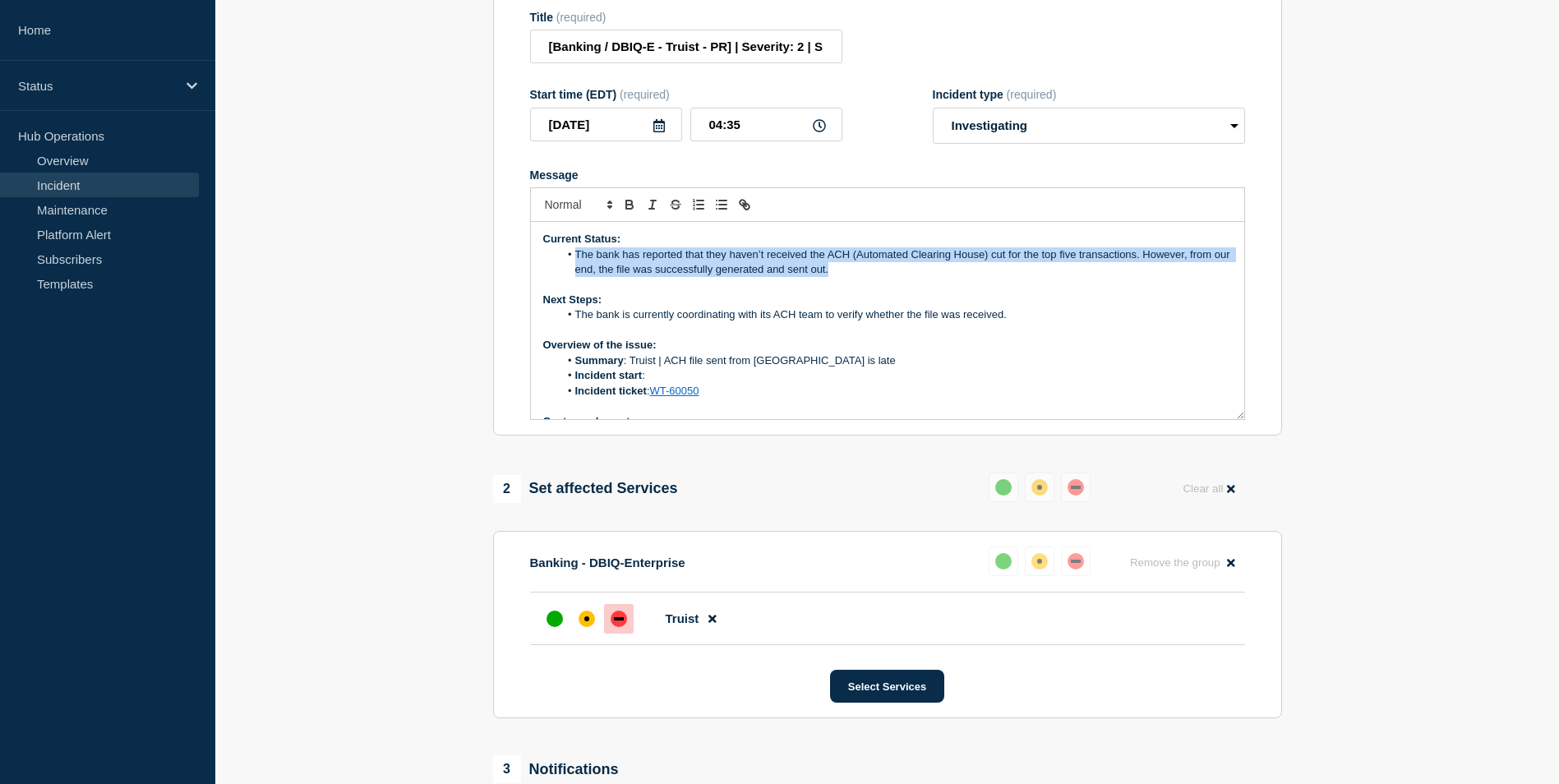
drag, startPoint x: 577, startPoint y: 266, endPoint x: 852, endPoint y: 286, distance: 275.7
click at [852, 278] on li "The bank has reported that they haven’t received the ACH (Automated Clearing Ho…" at bounding box center [895, 263] width 673 height 30
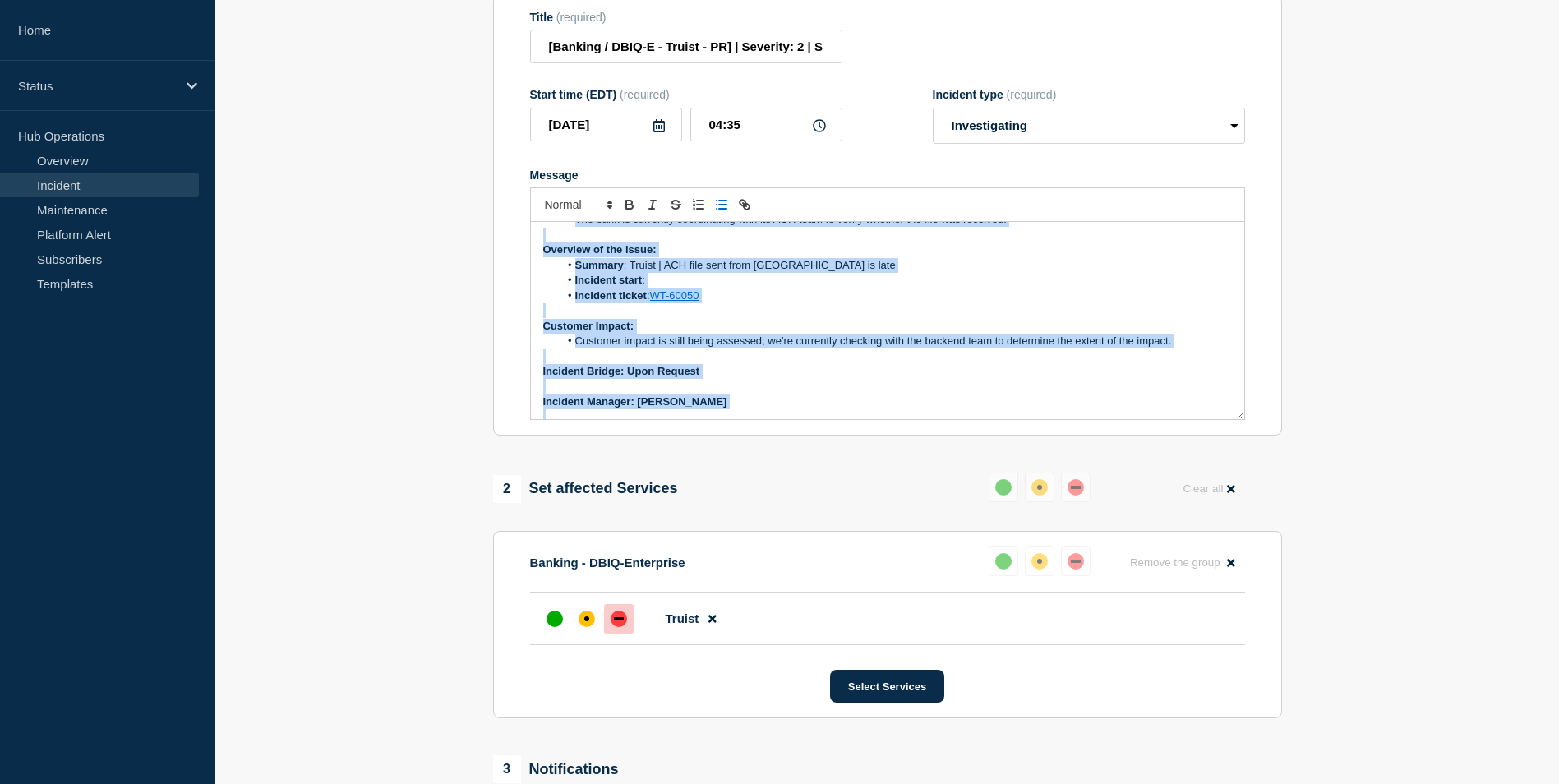
scroll to position [156, 0]
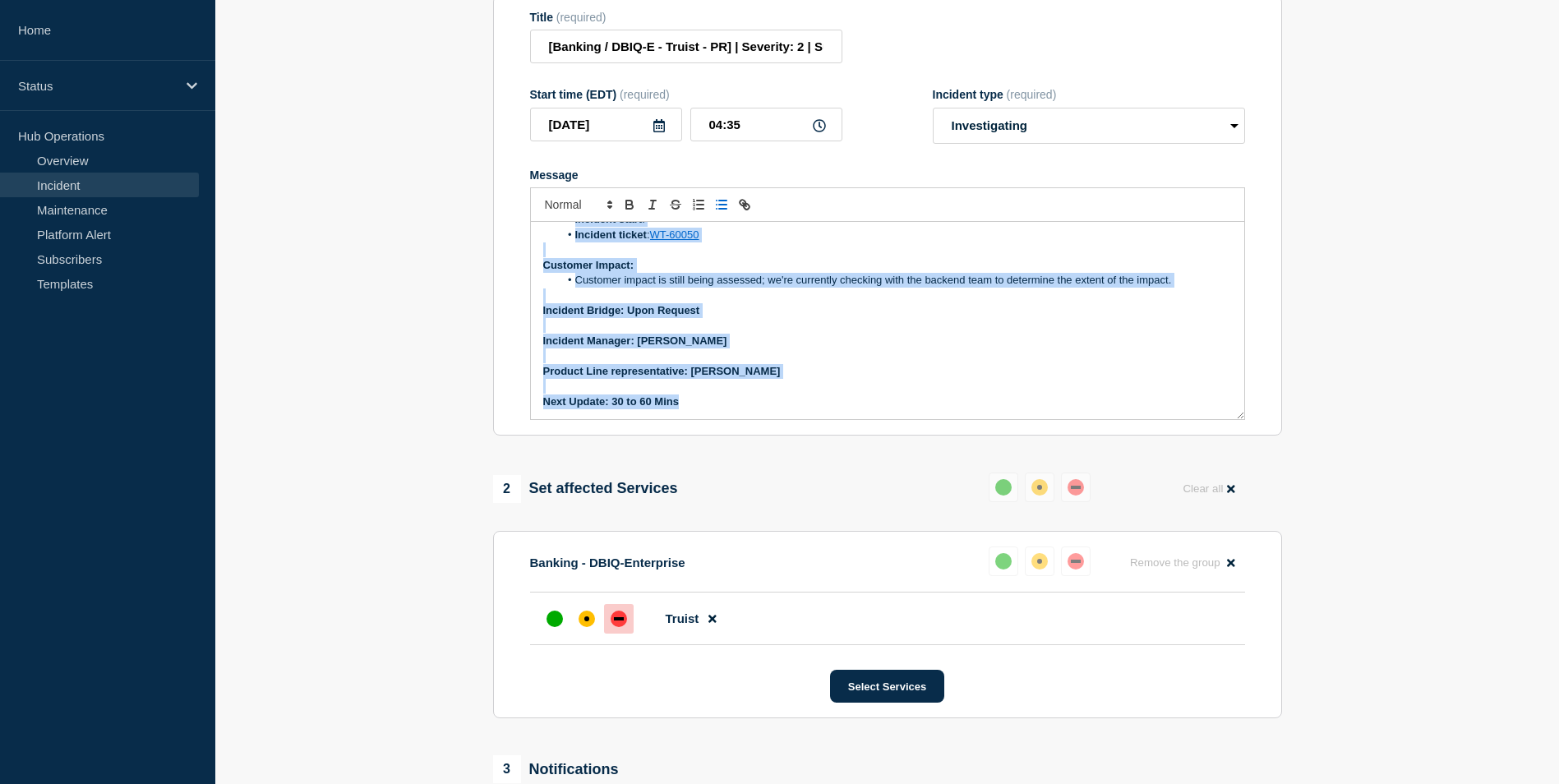
drag, startPoint x: 544, startPoint y: 251, endPoint x: 725, endPoint y: 477, distance: 289.5
click at [725, 477] on div "1 Provide details Title (required) [Banking / DBIQ-E - Truist - PR] | Severity:…" at bounding box center [887, 521] width 808 height 1160
copy div "Current Status: The bank has reported that they haven’t received the 9 PM EST A…"
click at [849, 379] on p "Product Line representative: [PERSON_NAME]" at bounding box center [887, 371] width 689 height 15
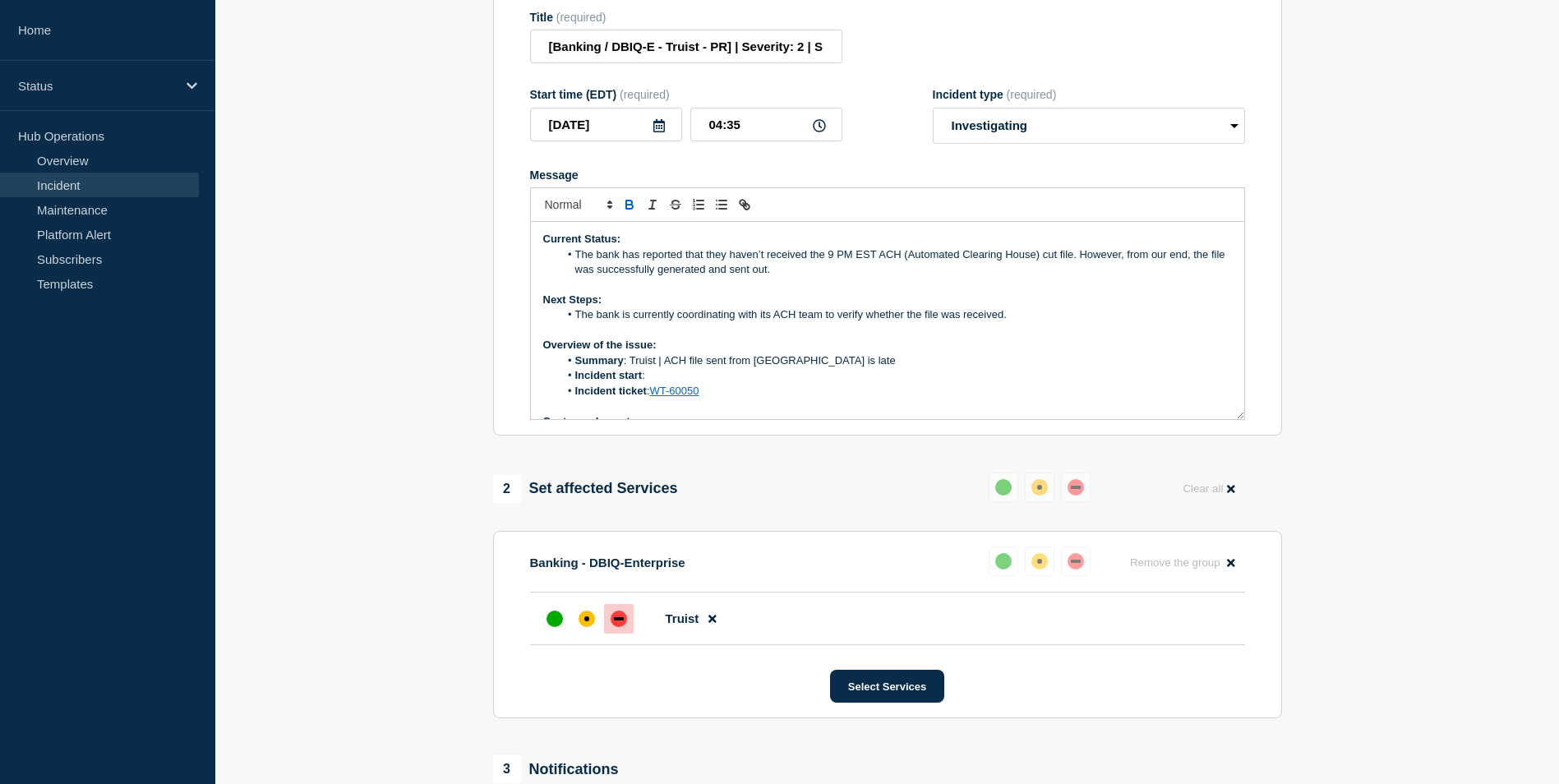
scroll to position [82, 0]
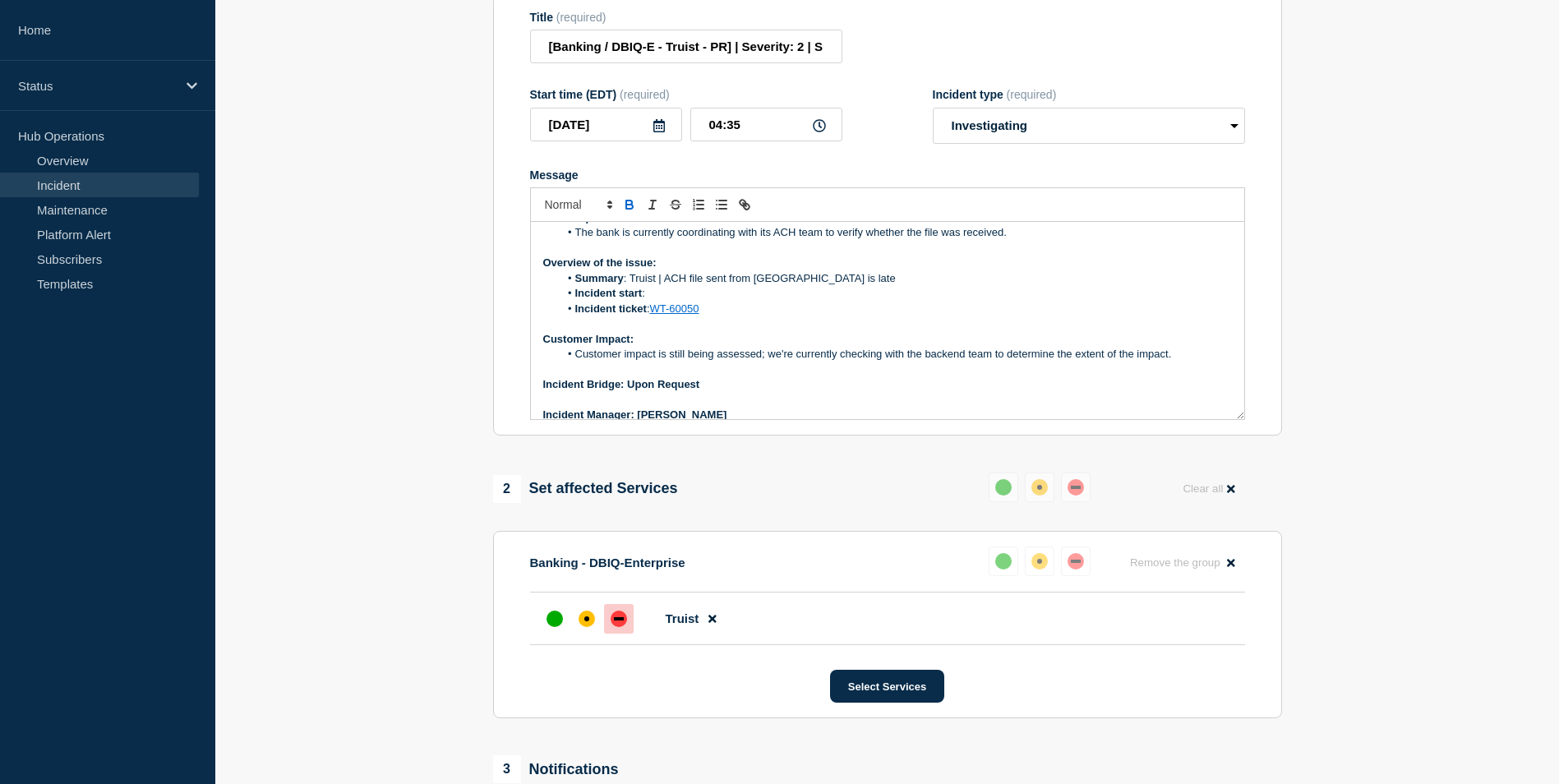
click at [656, 301] on li "Incident start :" at bounding box center [895, 293] width 673 height 15
drag, startPoint x: 713, startPoint y: 306, endPoint x: 675, endPoint y: 350, distance: 58.1
click at [675, 347] on p "Customer Impact:" at bounding box center [887, 339] width 689 height 15
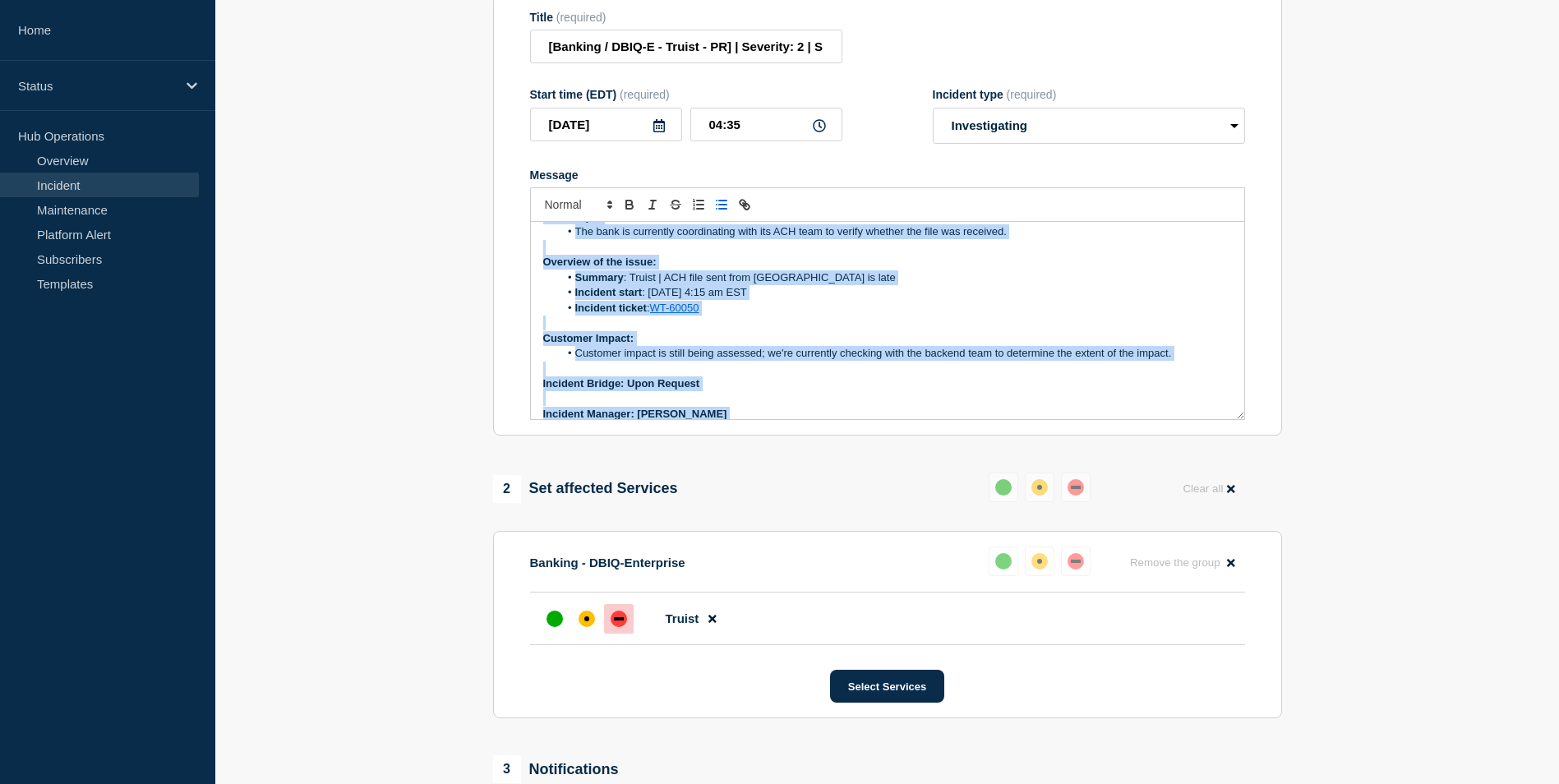
scroll to position [156, 0]
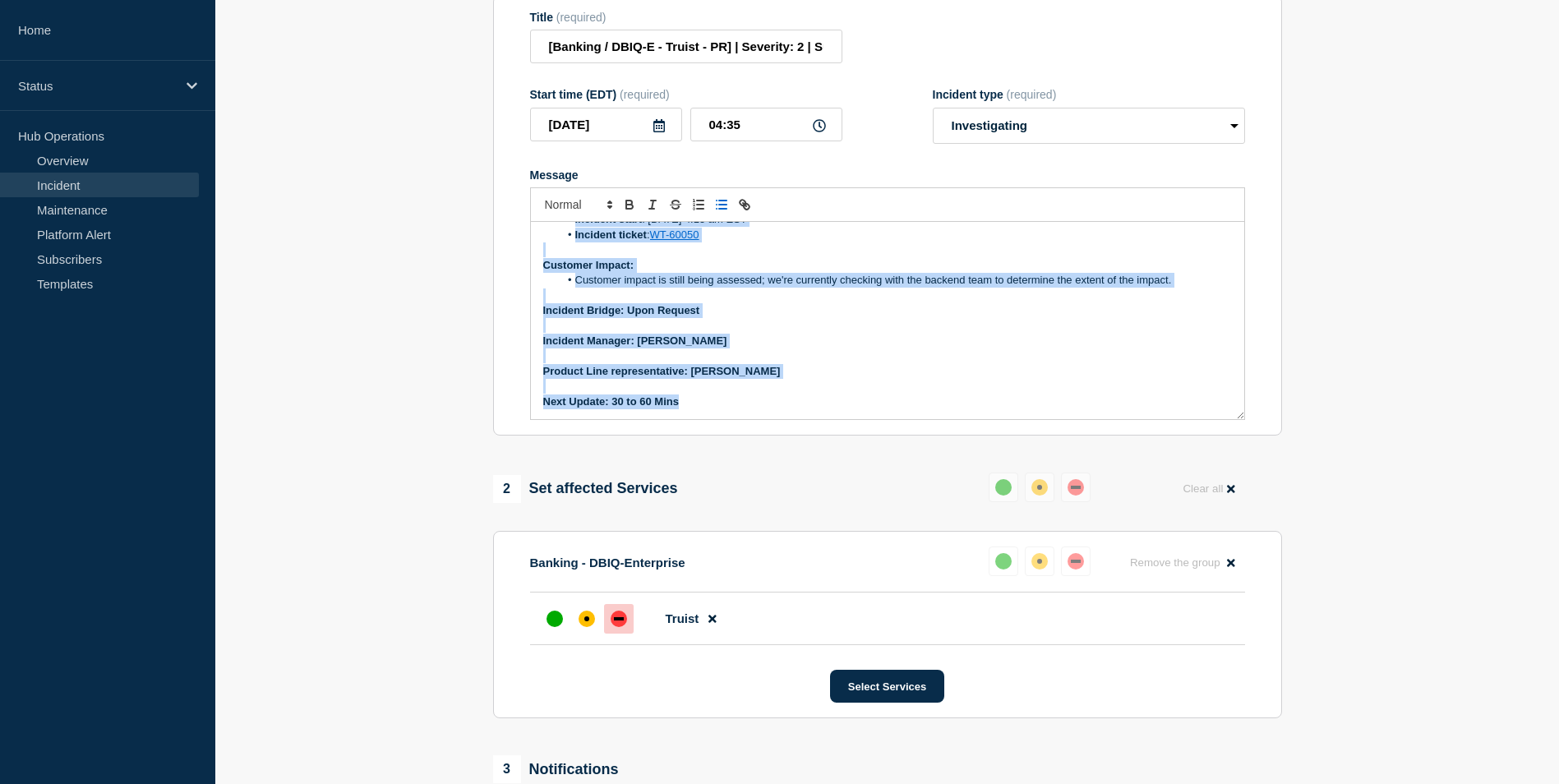
drag, startPoint x: 544, startPoint y: 249, endPoint x: 753, endPoint y: 468, distance: 302.7
click at [753, 468] on div "1 Provide details Title (required) [Banking / DBIQ-E - Truist - PR] | Severity:…" at bounding box center [887, 521] width 808 height 1160
copy div "Current Status: The bank has reported that they haven’t received the 9 PM EST A…"
click at [755, 303] on p "Message" at bounding box center [887, 295] width 689 height 15
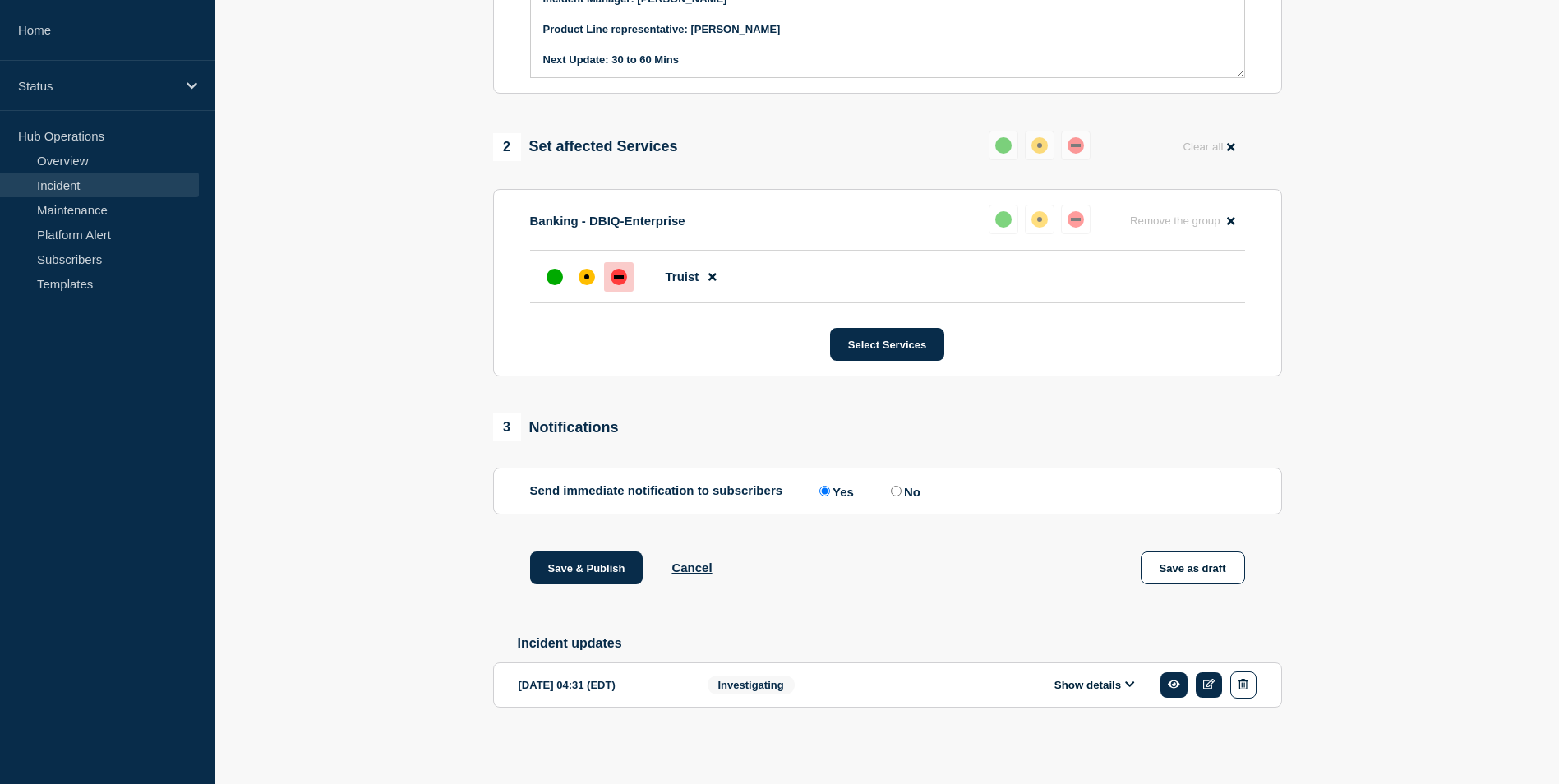
scroll to position [605, 0]
click at [592, 561] on button "Save & Publish" at bounding box center [587, 568] width 114 height 33
